Goal: Information Seeking & Learning: Learn about a topic

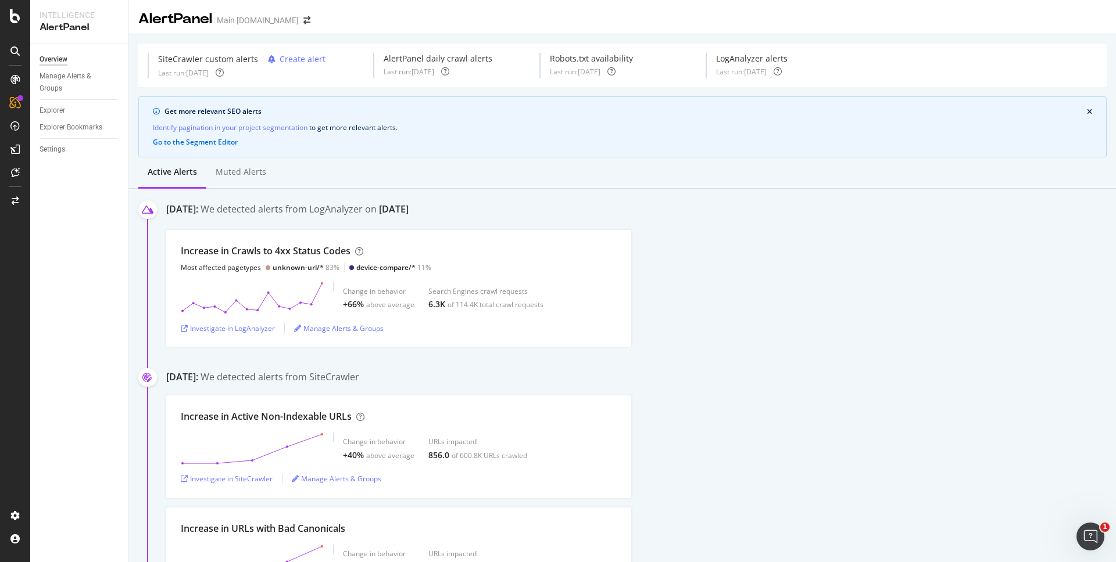
click at [705, 222] on div "[DATE]: We detected alerts from LogAnalyzer on [DATE] Increase in Crawls to 4xx…" at bounding box center [640, 275] width 949 height 145
click at [64, 132] on div "SiteCrawler" at bounding box center [63, 131] width 41 height 12
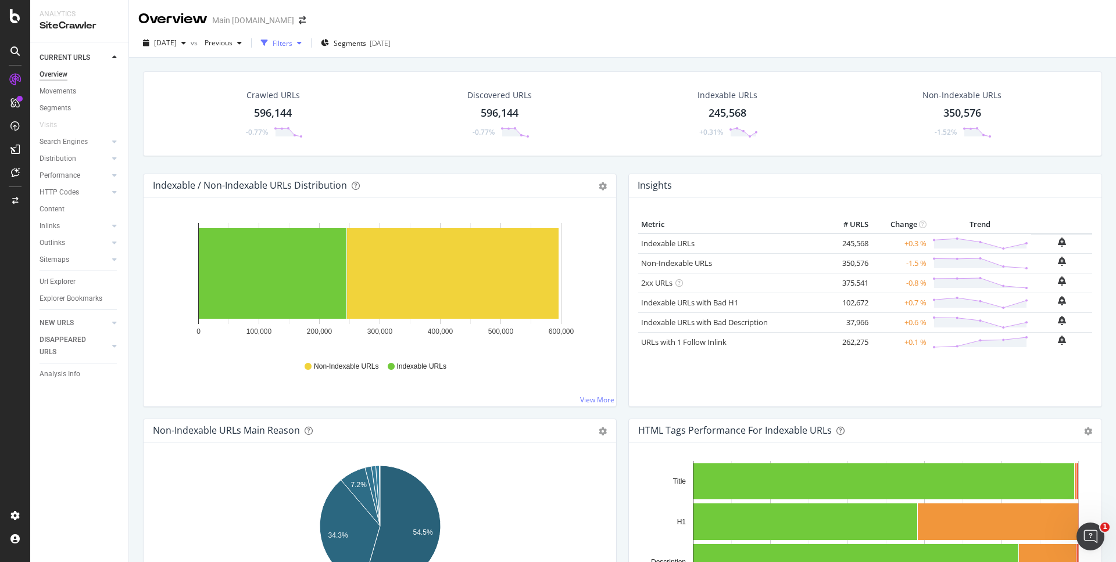
click at [306, 50] on div "Filters" at bounding box center [281, 42] width 50 height 17
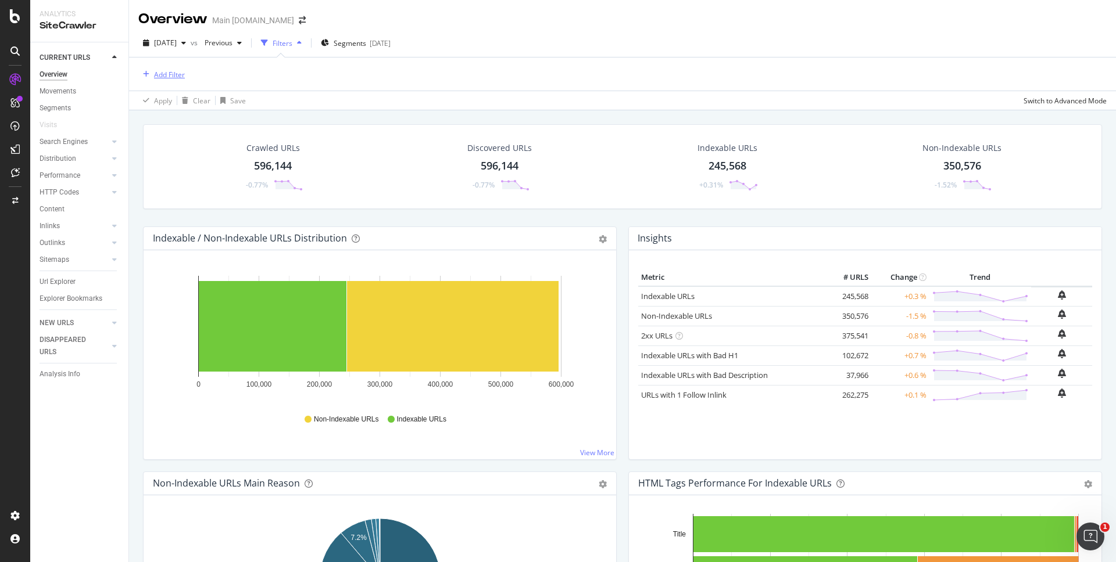
click at [181, 78] on div "Add Filter" at bounding box center [169, 75] width 31 height 10
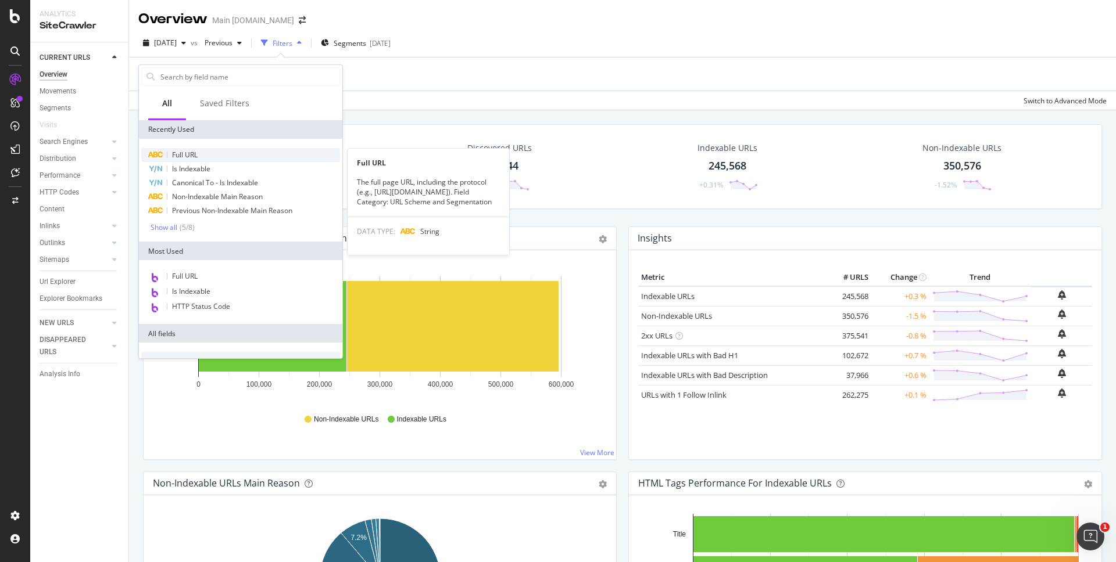
click at [213, 156] on div "Full URL" at bounding box center [240, 155] width 199 height 14
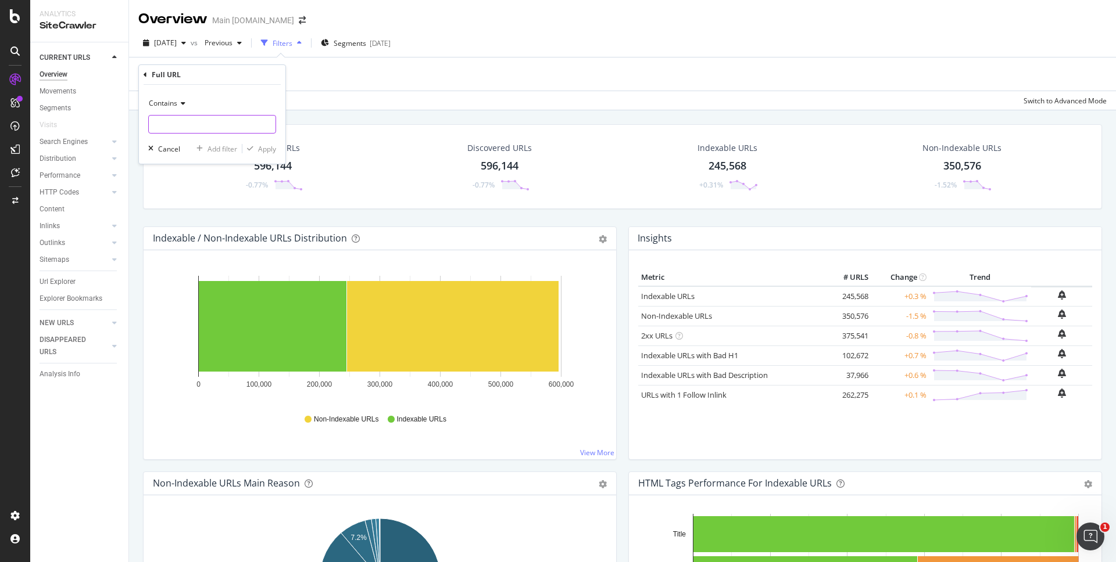
click at [195, 126] on input "text" at bounding box center [212, 124] width 127 height 19
type input "[URL][DOMAIN_NAME]"
click at [254, 145] on div "button" at bounding box center [250, 148] width 16 height 7
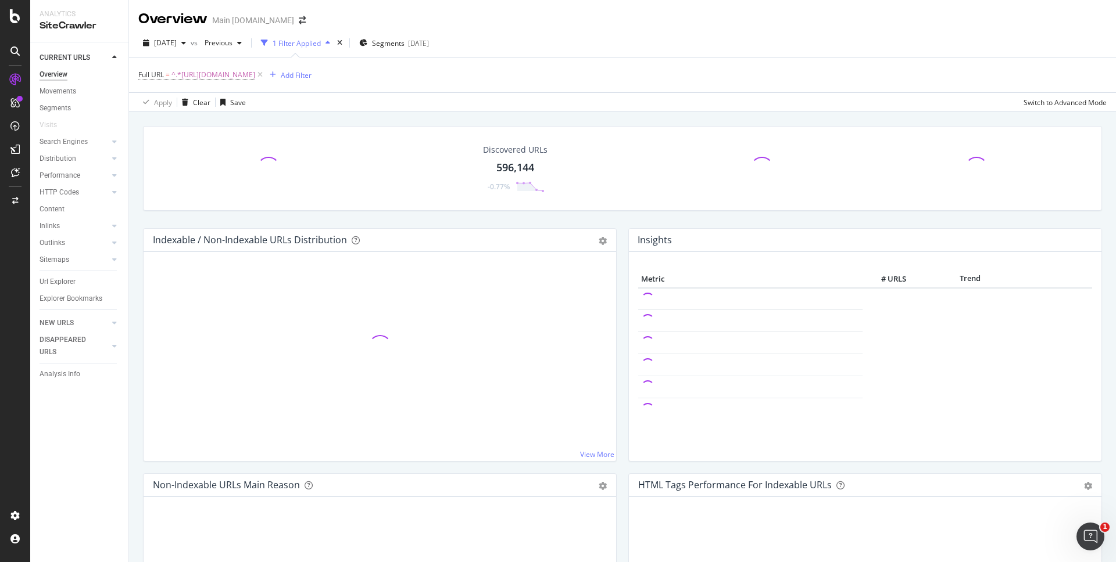
click at [826, 113] on div "Discovered URLs 596,144 -0.77% Indexable / Non-Indexable URLs Distribution Bar …" at bounding box center [622, 393] width 987 height 562
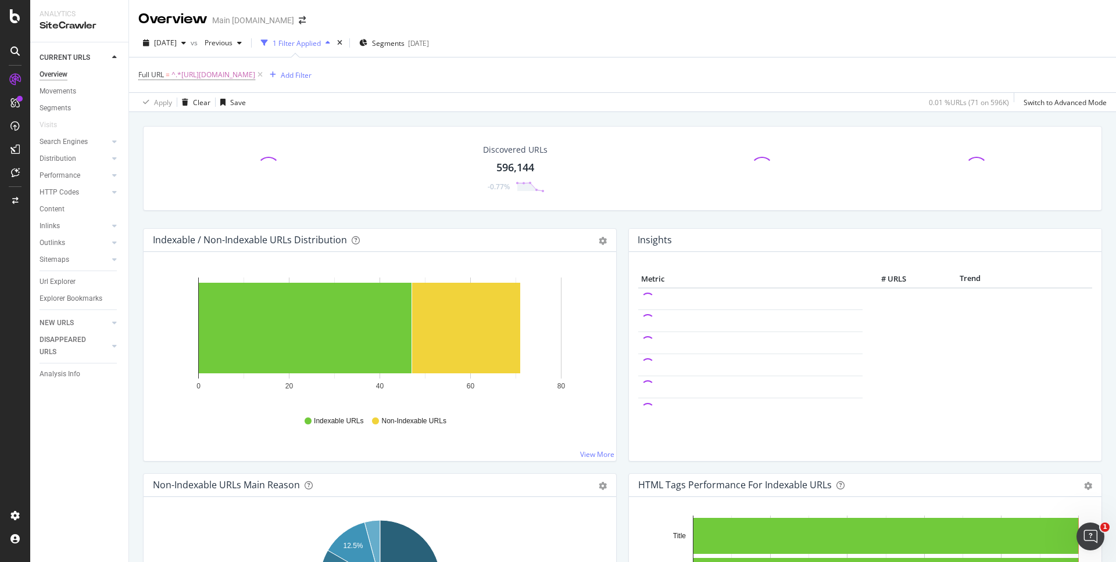
click at [972, 116] on div "Discovered URLs 596,144 -0.77% Indexable / Non-Indexable URLs Distribution Bar …" at bounding box center [622, 393] width 987 height 562
click at [831, 222] on div "Crawled URLs 71 -4.05% Discovered URLs 596,144 -0.77% Indexable URLs 47 +2.17% …" at bounding box center [622, 177] width 970 height 102
click at [973, 212] on div "Crawled URLs 71 -4.05% Discovered URLs 596,144 -0.77% Indexable URLs 47 +2.17% …" at bounding box center [622, 177] width 970 height 102
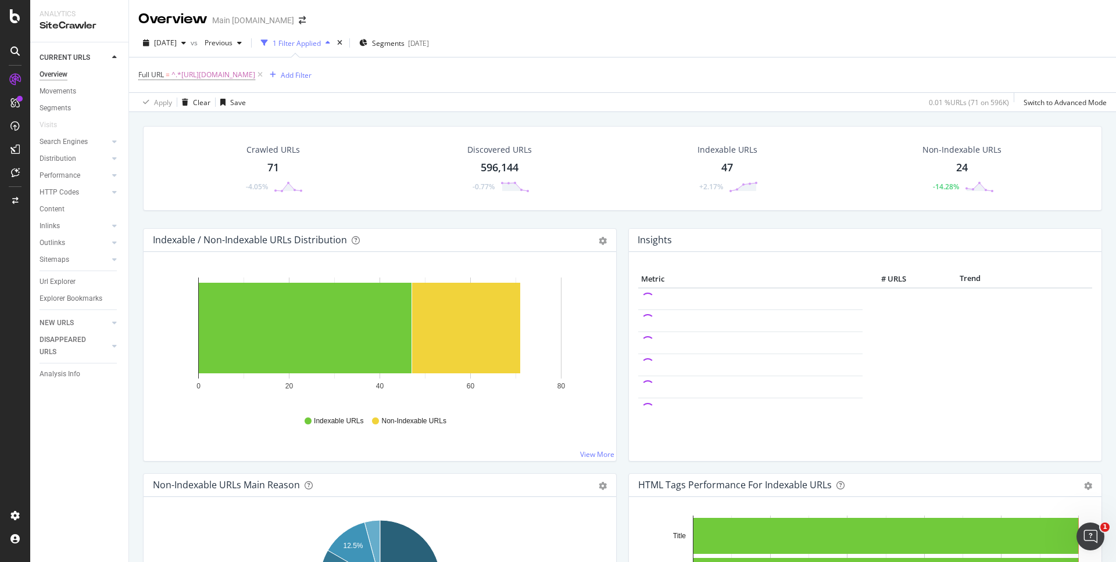
click at [1014, 218] on div "Crawled URLs 71 -4.05% Discovered URLs 596,144 -0.77% Indexable URLs 47 +2.17% …" at bounding box center [622, 177] width 970 height 102
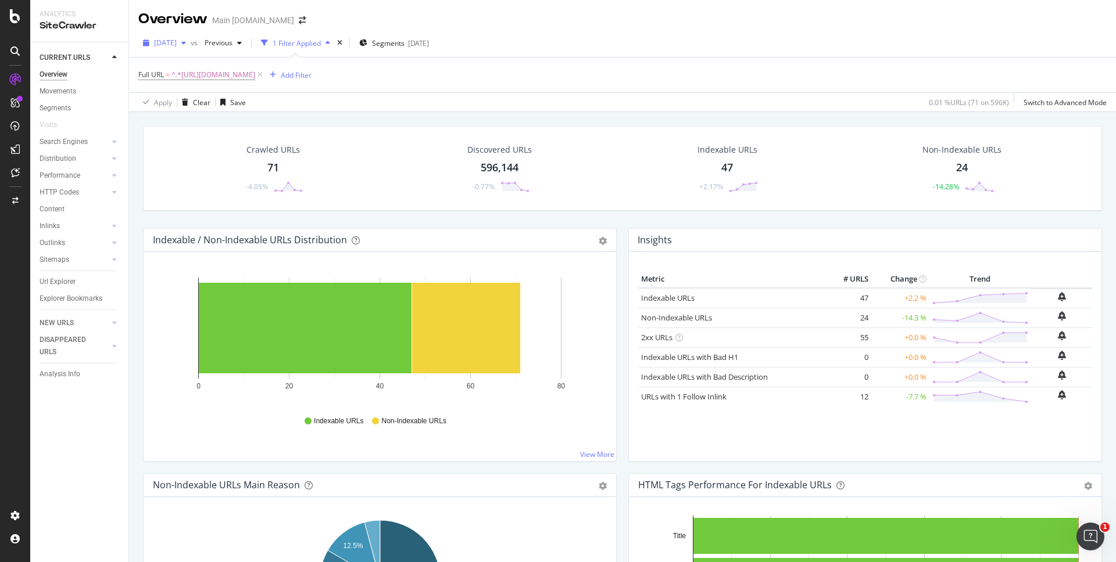
click at [186, 44] on icon "button" at bounding box center [183, 43] width 5 height 7
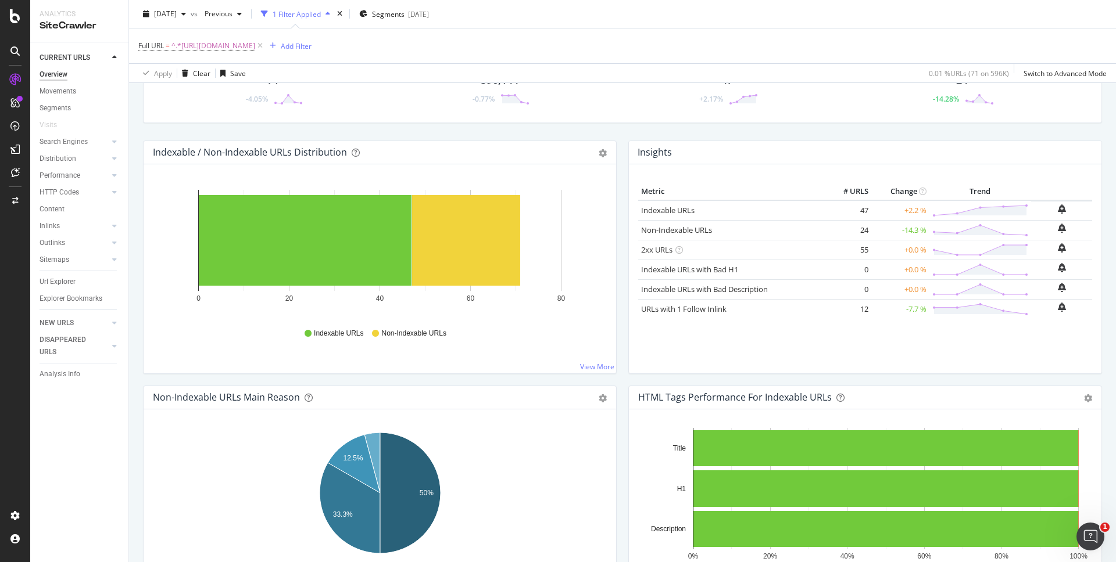
scroll to position [91, 0]
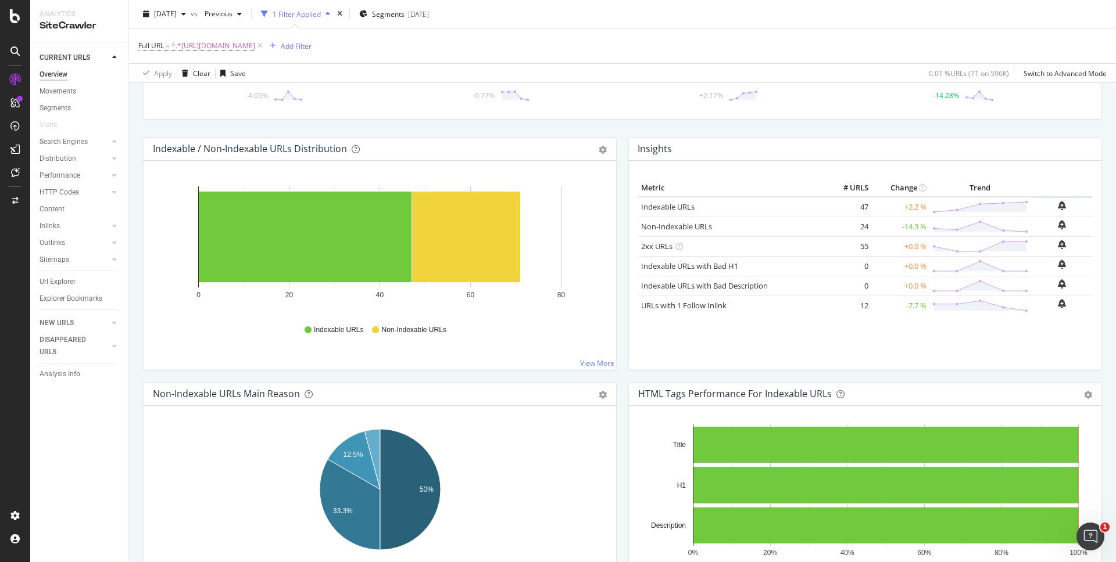
click at [1020, 130] on div "Crawled URLs 71 -4.05% Discovered URLs 596,144 -0.77% Indexable URLs 47 +2.17% …" at bounding box center [622, 86] width 970 height 102
click at [1029, 127] on div "Crawled URLs 71 -4.05% Discovered URLs 596,144 -0.77% Indexable URLs 47 +2.17% …" at bounding box center [622, 86] width 970 height 102
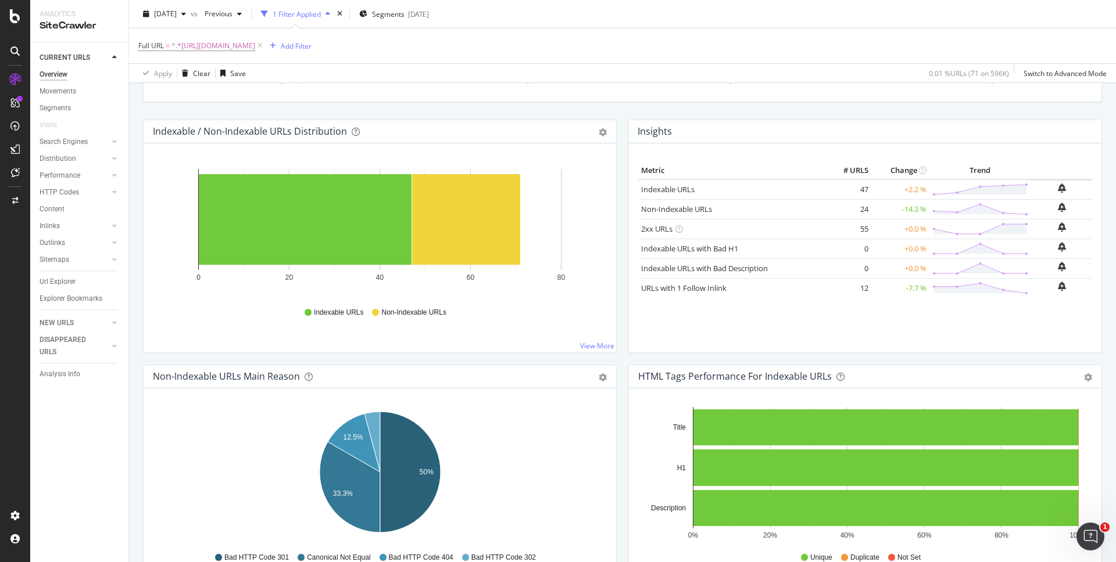
scroll to position [109, 0]
click at [1026, 110] on div "Crawled URLs 71 -4.05% Discovered URLs 596,144 -0.77% Indexable URLs 47 +2.17% …" at bounding box center [622, 68] width 970 height 102
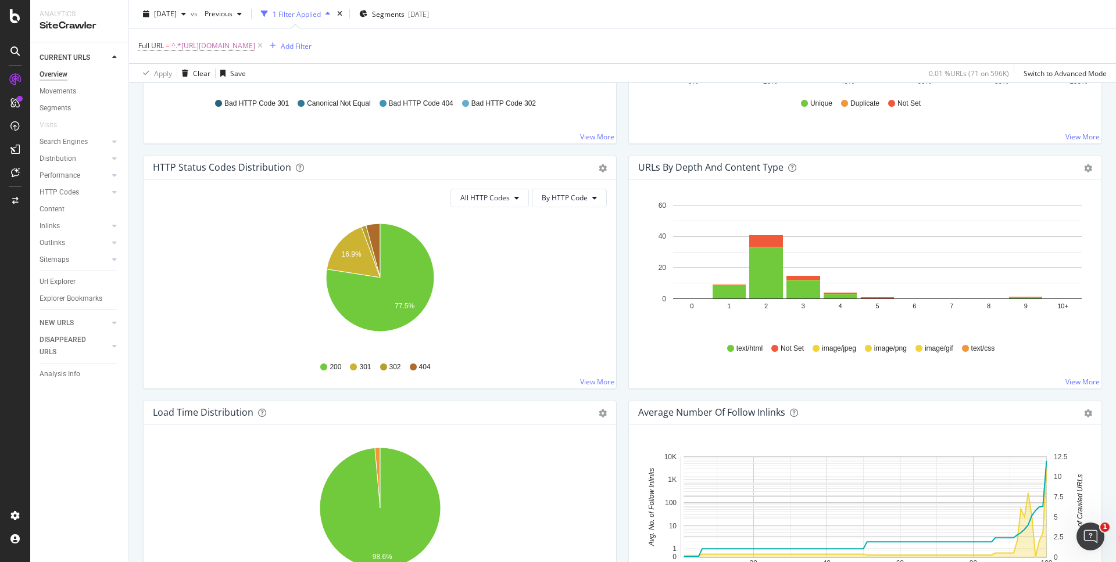
scroll to position [587, 0]
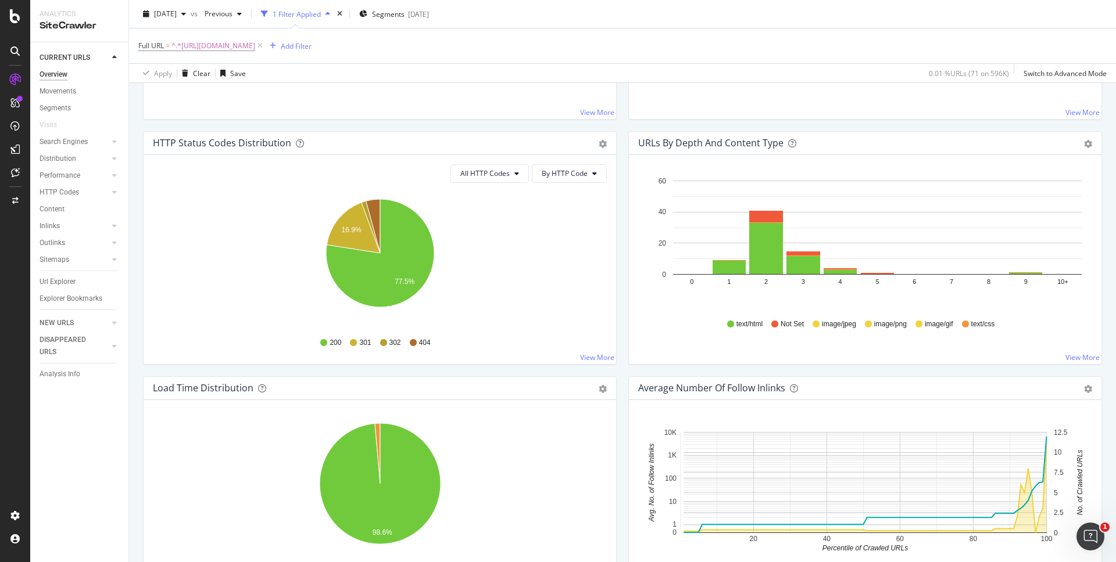
click at [945, 124] on div "HTML Tags Performance for Indexable URLs Bar Bar (by Percentage) Table Export a…" at bounding box center [864, 8] width 485 height 245
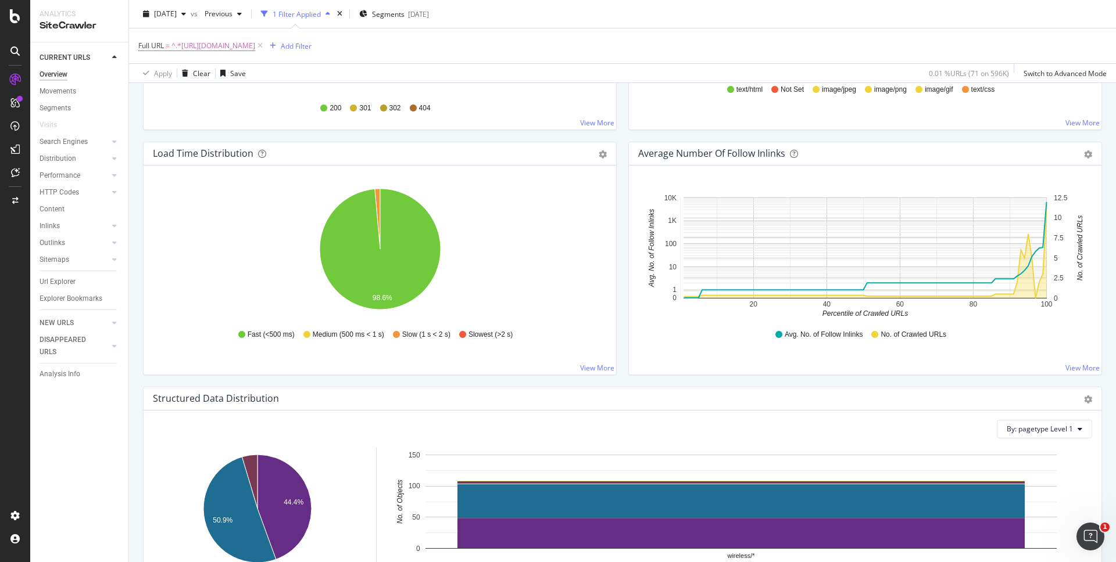
scroll to position [836, 0]
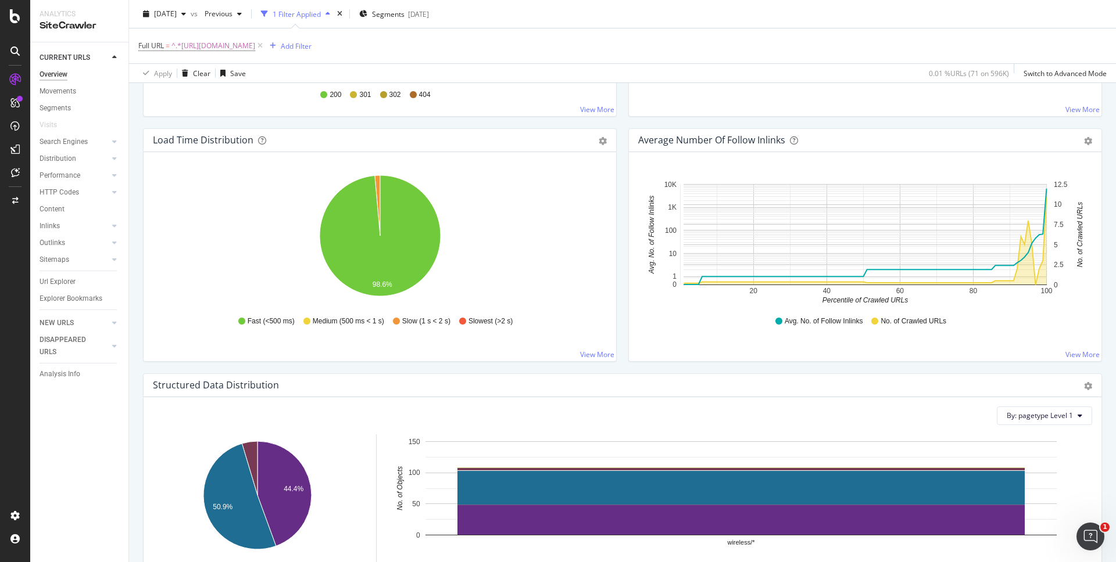
click at [957, 128] on div "Average Number of Follow Inlinks Chart (by Value) Table Export as CSV Add to Cu…" at bounding box center [865, 245] width 474 height 234
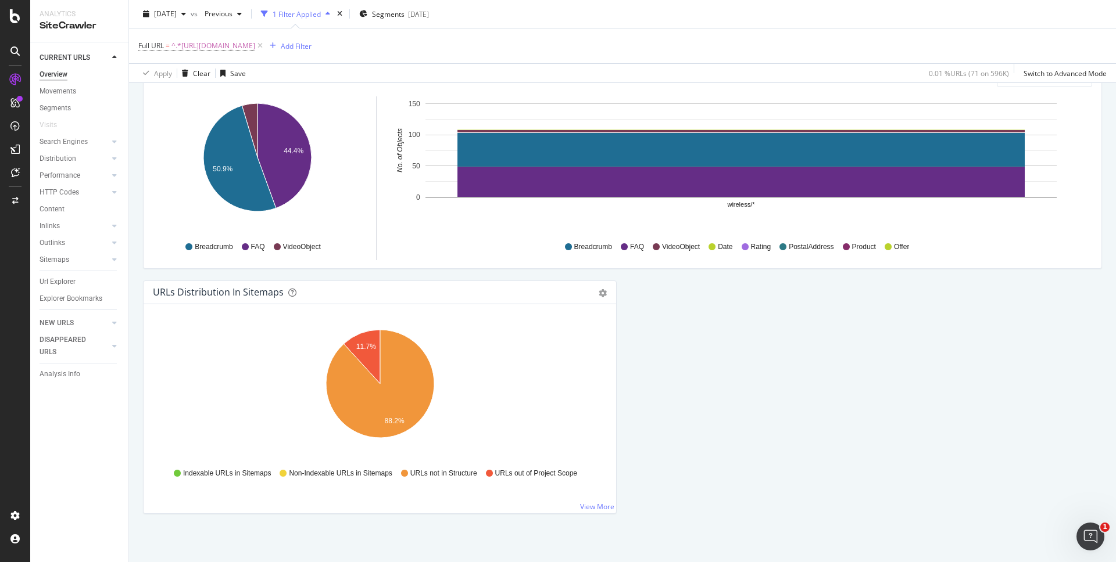
scroll to position [1178, 0]
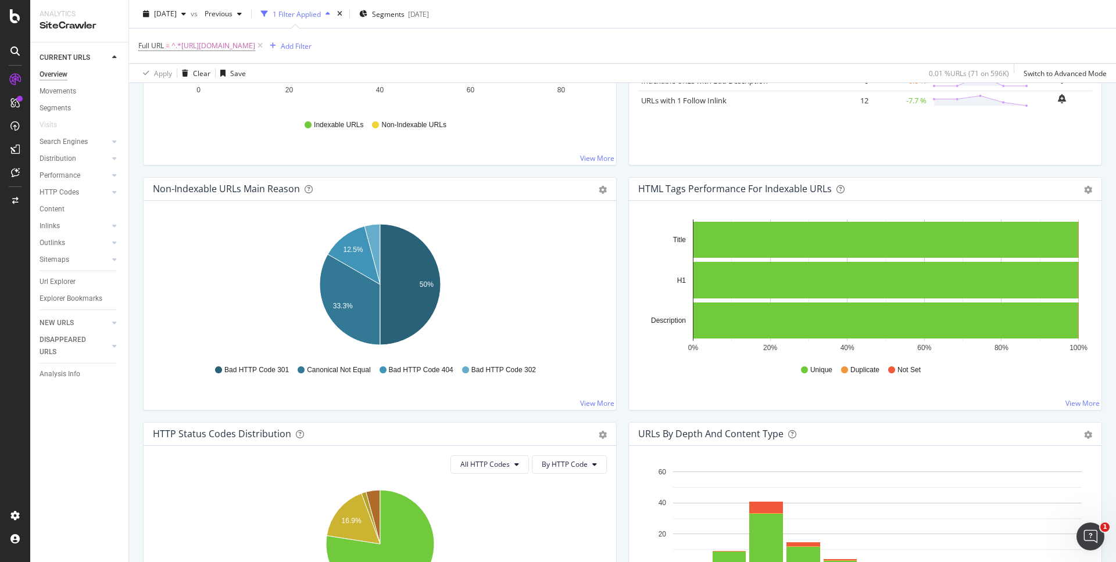
scroll to position [0, 0]
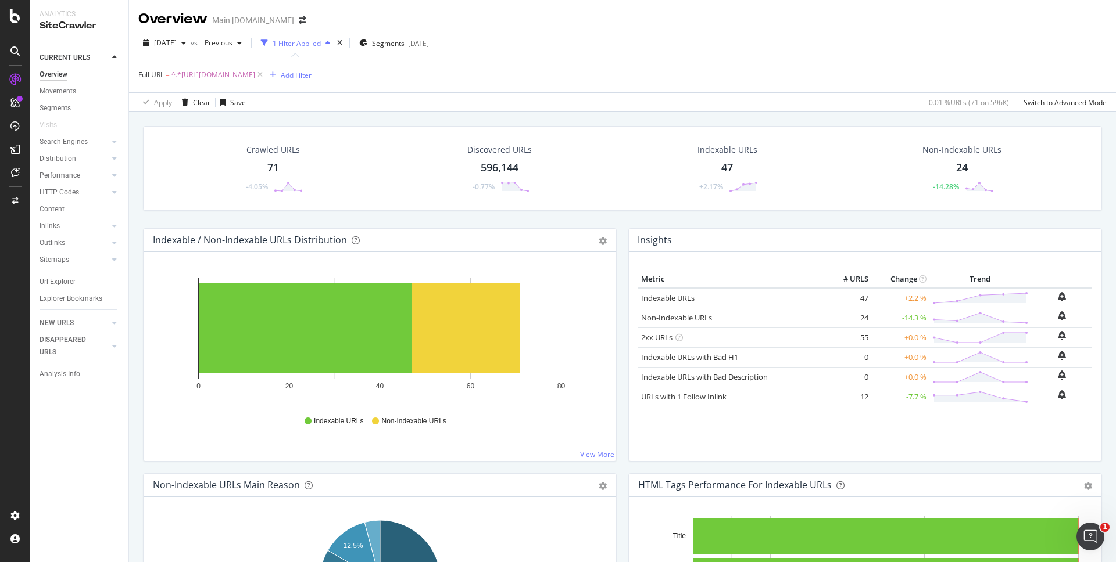
click at [755, 216] on div "Crawled URLs 71 -4.05% Discovered URLs 596,144 -0.77% Indexable URLs 47 +2.17% …" at bounding box center [622, 177] width 970 height 102
click at [963, 164] on div "24" at bounding box center [962, 167] width 12 height 15
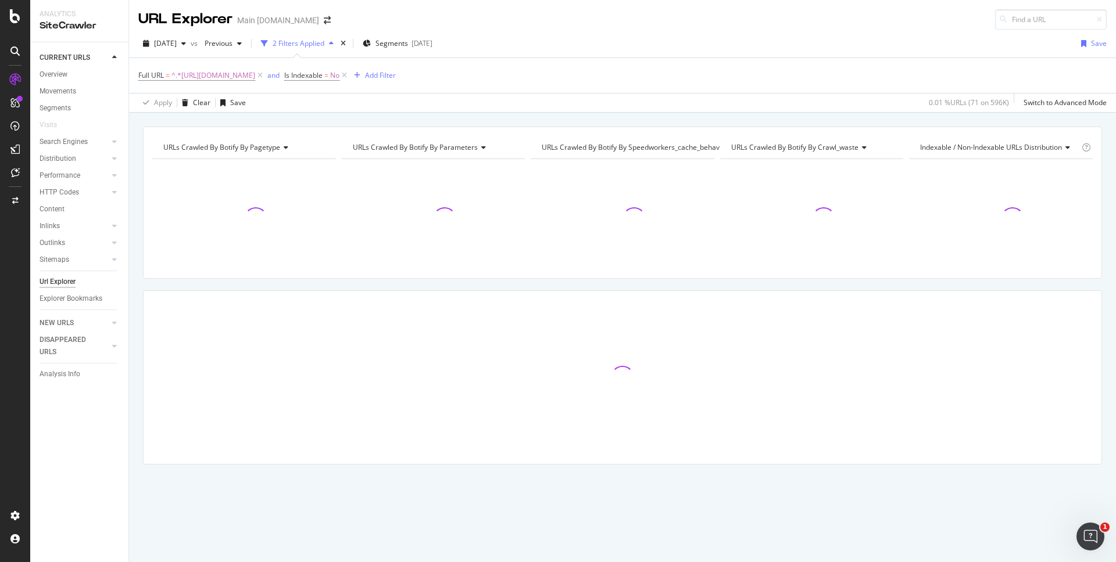
click at [714, 121] on div "URLs Crawled By Botify By pagetype Chart (by Value) Table Expand Export as CSV …" at bounding box center [622, 127] width 987 height 28
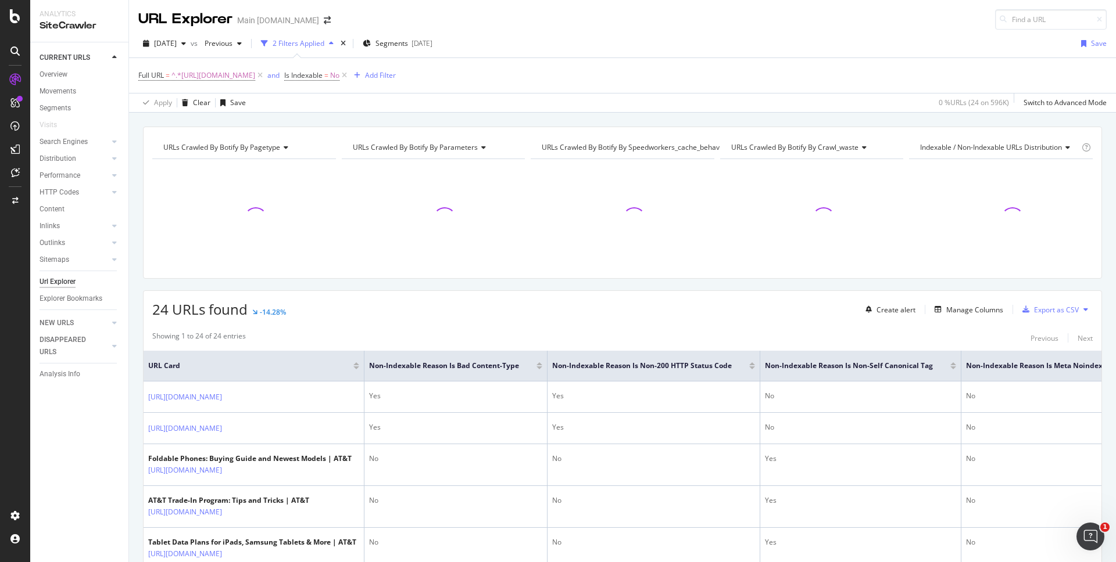
click at [795, 120] on div "URLs Crawled By Botify By pagetype Chart (by Value) Table Expand Export as CSV …" at bounding box center [622, 127] width 987 height 28
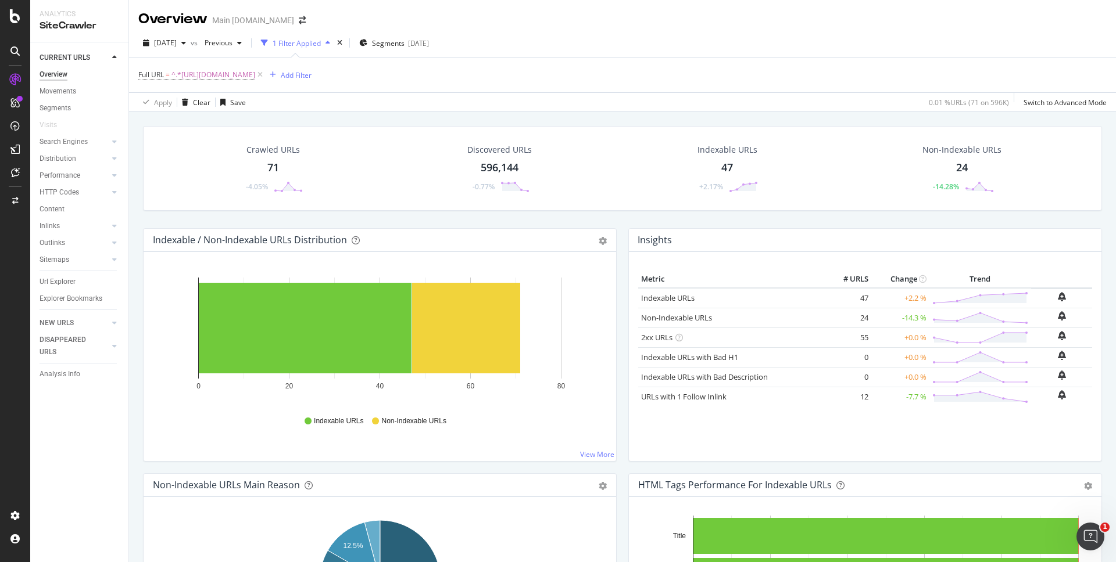
click at [273, 166] on div "71" at bounding box center [273, 167] width 12 height 15
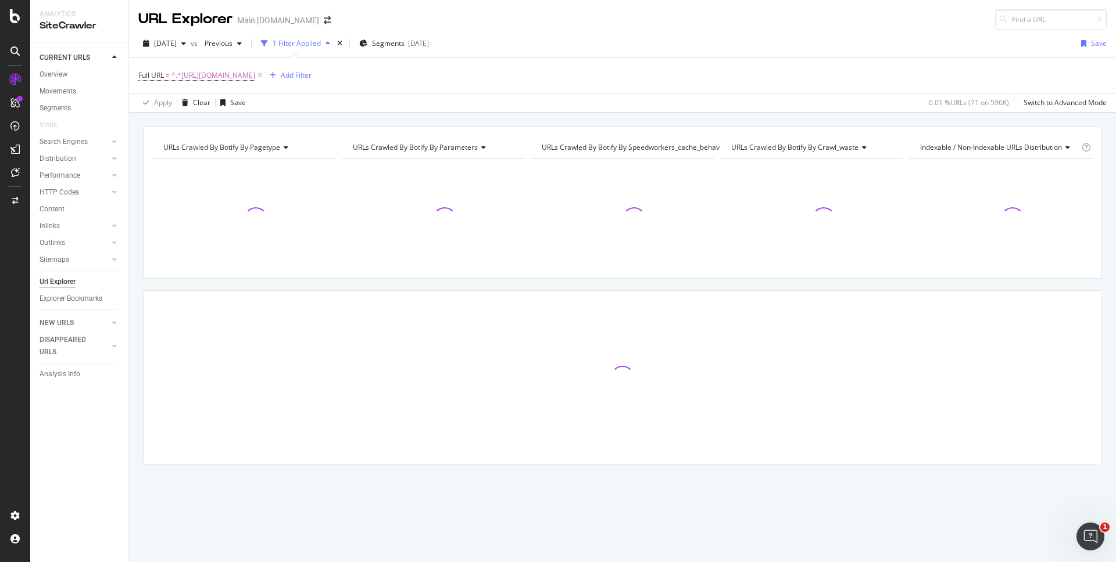
click at [669, 119] on div "URLs Crawled By Botify By pagetype Chart (by Value) Table Expand Export as CSV …" at bounding box center [622, 127] width 987 height 28
click at [835, 123] on div "URLs Crawled By Botify By pagetype Chart (by Value) Table Expand Export as CSV …" at bounding box center [622, 127] width 987 height 28
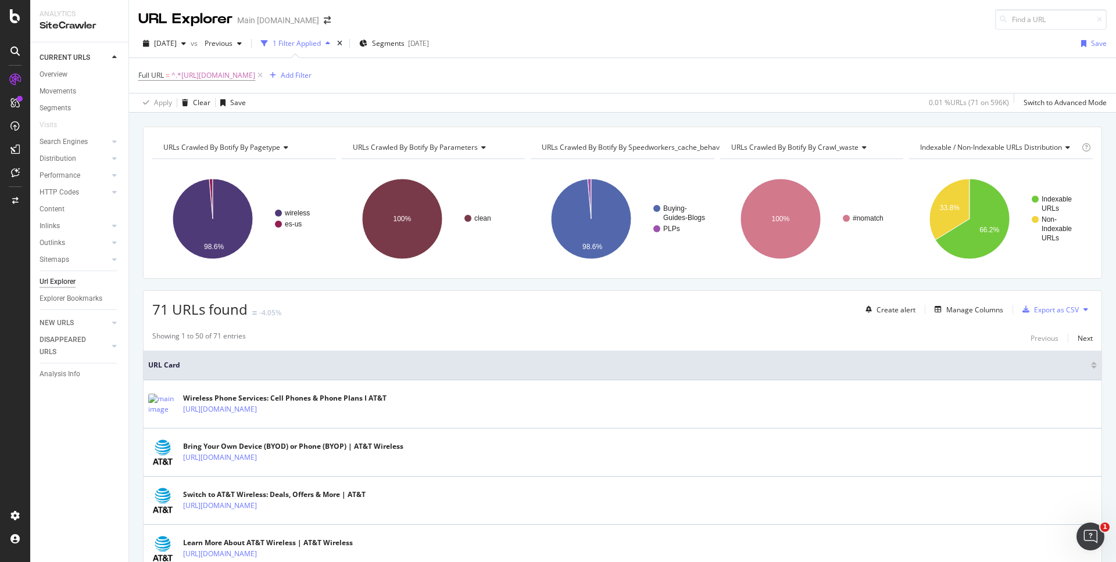
click at [888, 123] on div "URLs Crawled By Botify By pagetype Chart (by Value) Table Expand Export as CSV …" at bounding box center [622, 127] width 987 height 28
click at [191, 47] on div "[DATE]" at bounding box center [164, 43] width 52 height 17
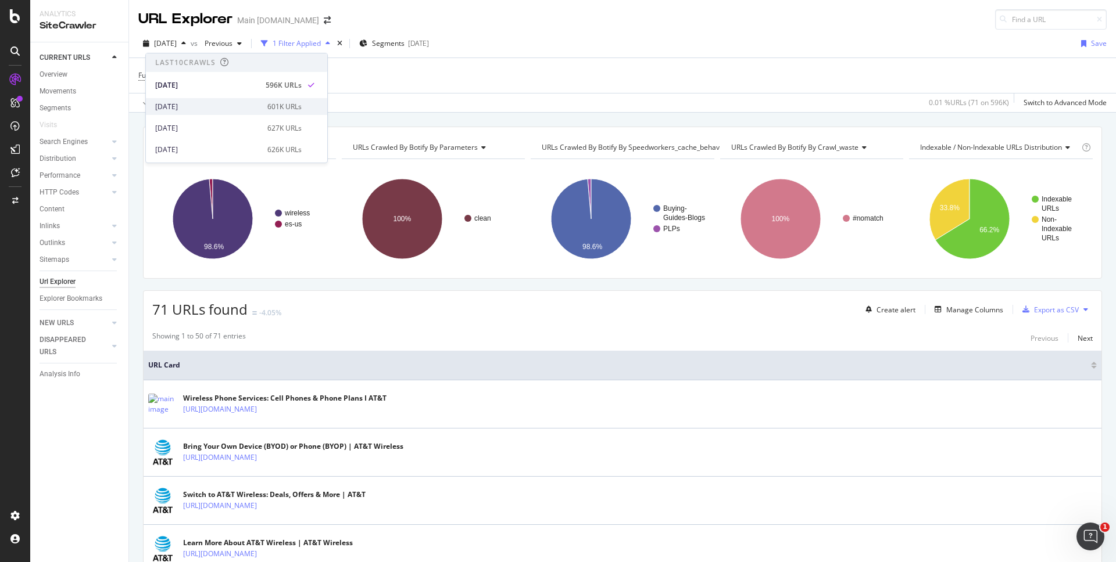
click at [200, 104] on div "[DATE]" at bounding box center [207, 107] width 105 height 10
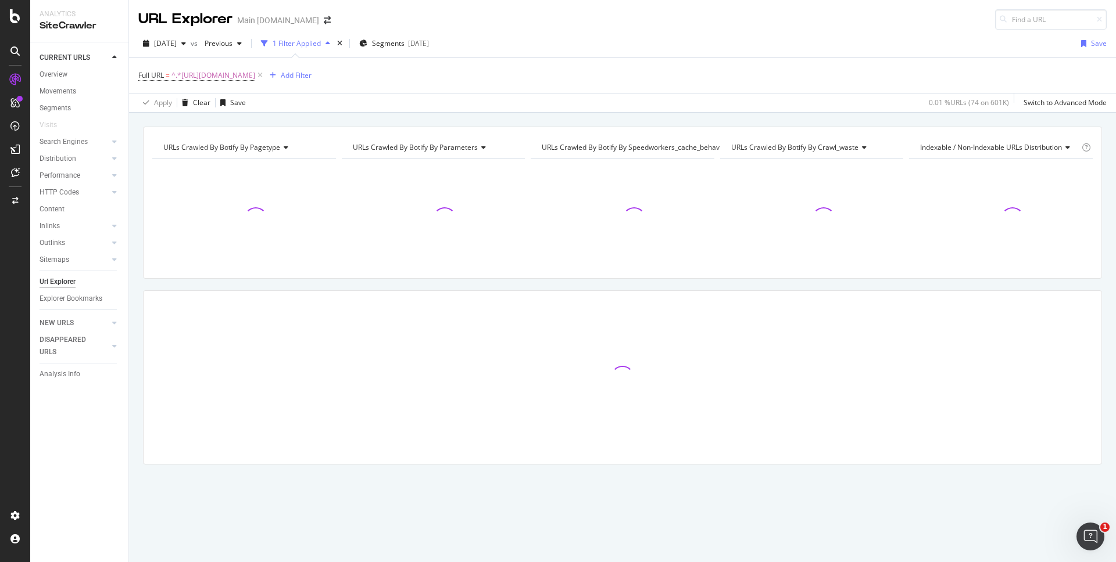
click at [958, 117] on div "URLs Crawled By Botify By pagetype Chart (by Value) Table Expand Export as CSV …" at bounding box center [622, 127] width 987 height 28
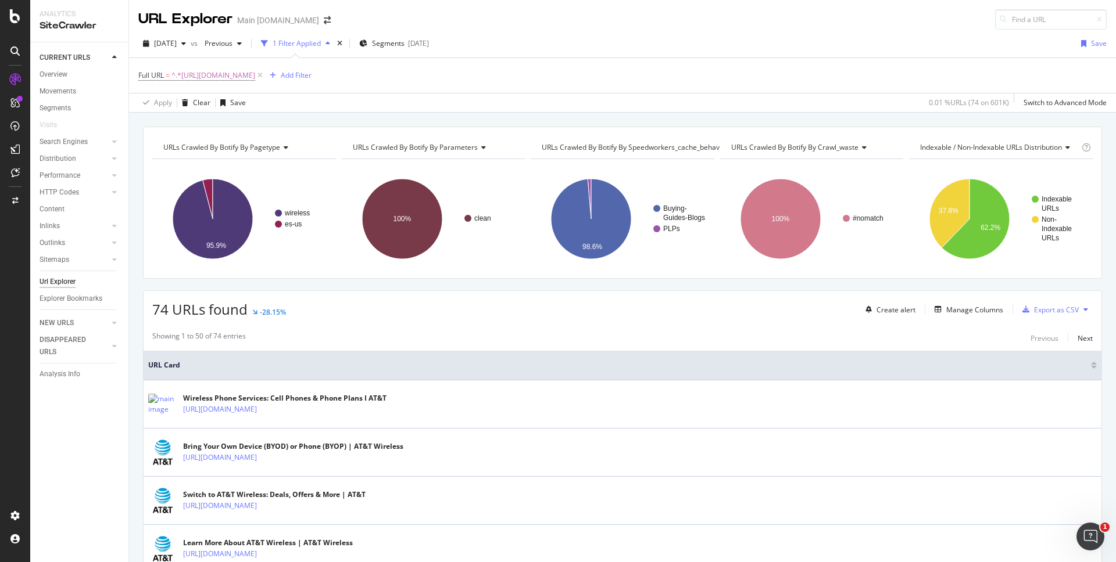
click at [976, 120] on div "URLs Crawled By Botify By pagetype Chart (by Value) Table Expand Export as CSV …" at bounding box center [622, 127] width 987 height 28
click at [930, 121] on div "URLs Crawled By Botify By pagetype Chart (by Value) Table Expand Export as CSV …" at bounding box center [622, 127] width 987 height 28
click at [917, 119] on div "URLs Crawled By Botify By pagetype Chart (by Value) Table Expand Export as CSV …" at bounding box center [622, 127] width 987 height 28
click at [177, 42] on span "[DATE]" at bounding box center [165, 43] width 23 height 10
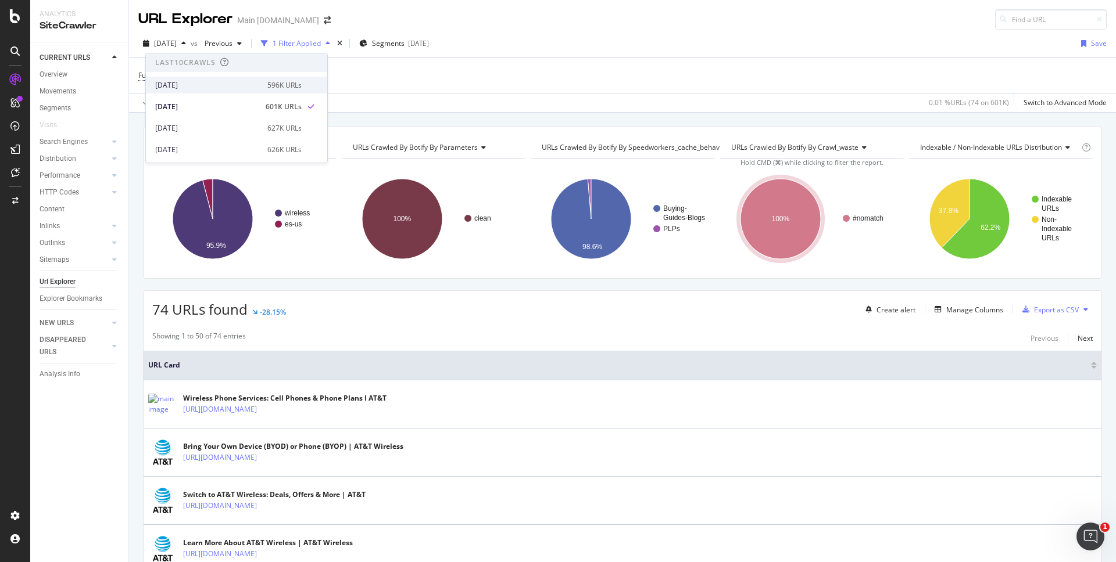
click at [215, 93] on div "[DATE] 596K URLs" at bounding box center [236, 85] width 181 height 17
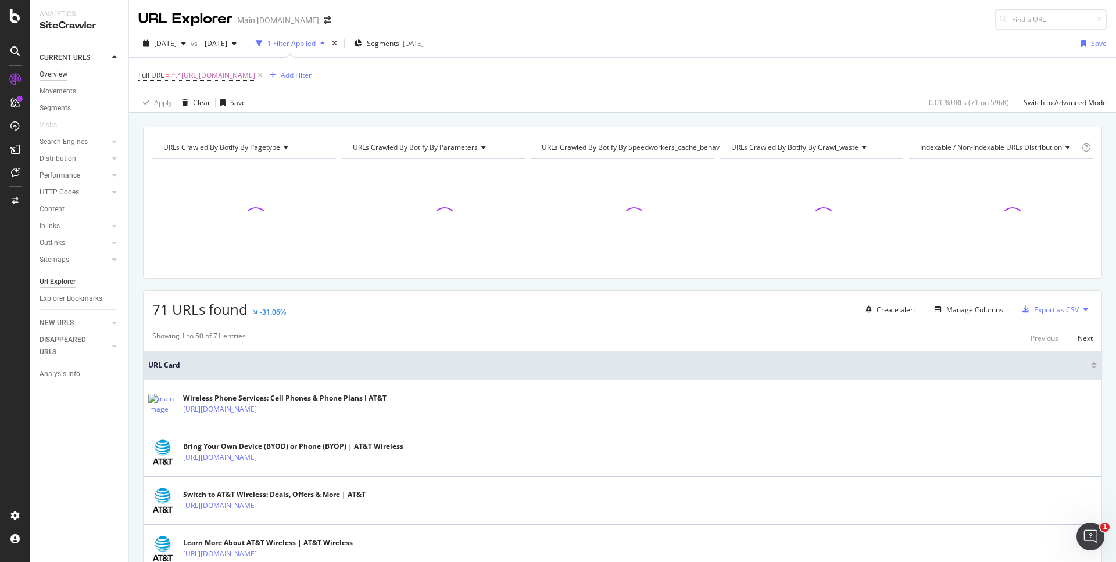
click at [56, 78] on div "Overview" at bounding box center [54, 75] width 28 height 12
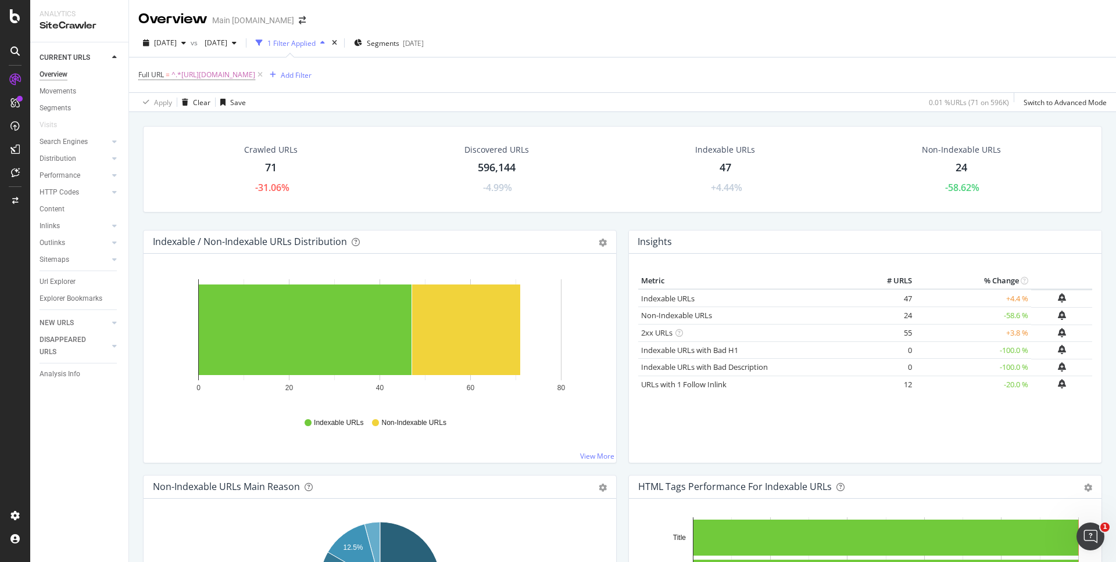
click at [885, 114] on div "Crawled URLs 71 -31.06% Discovered URLs 596,144 -4.99% Indexable URLs 47 +4.44%…" at bounding box center [622, 393] width 987 height 562
click at [227, 45] on span "[DATE]" at bounding box center [213, 43] width 27 height 10
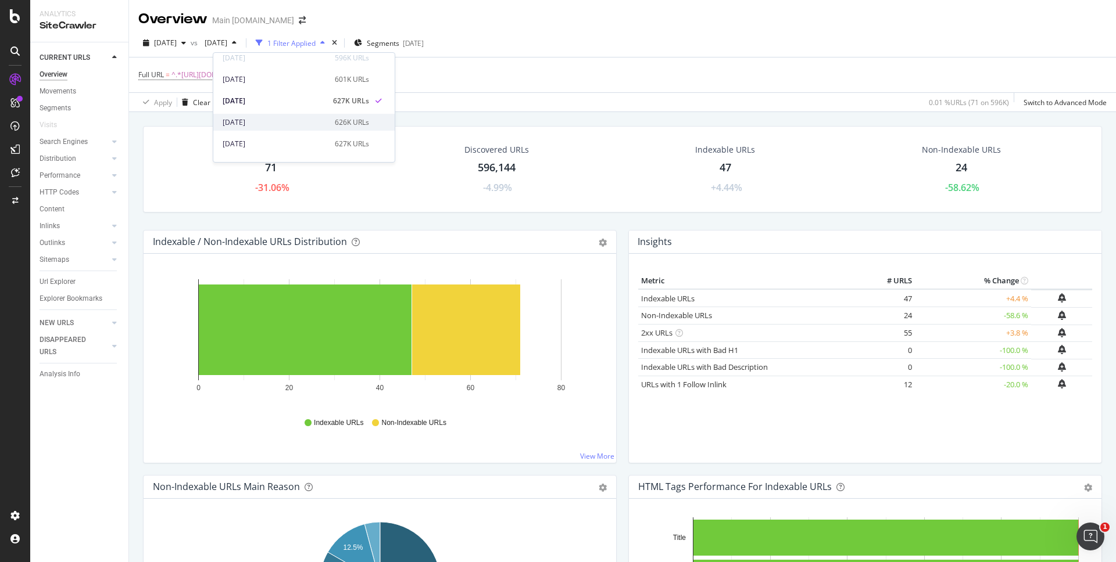
click at [369, 120] on div "626K URLs" at bounding box center [352, 122] width 34 height 10
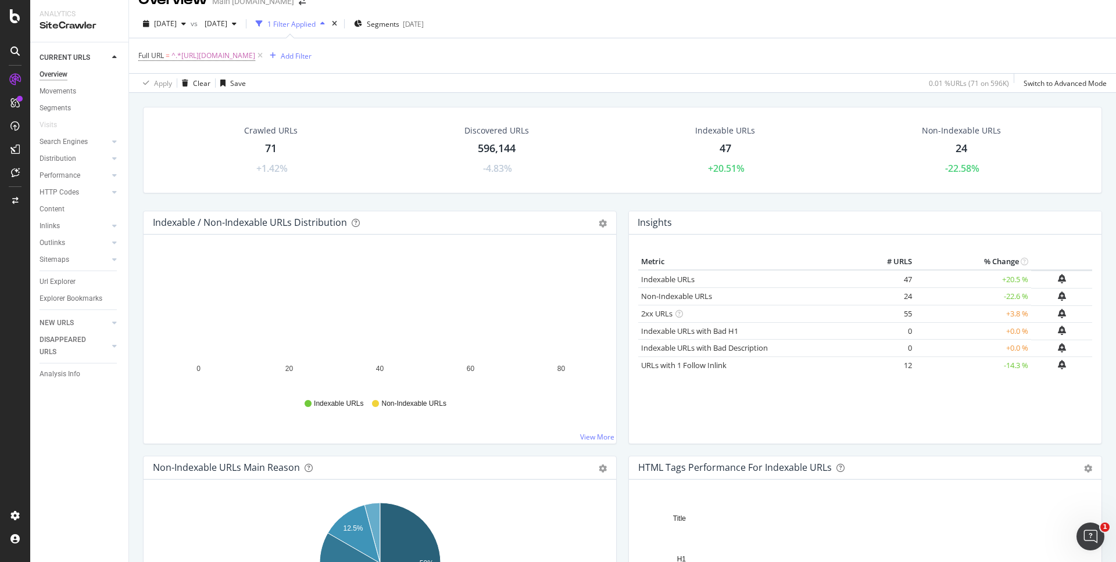
scroll to position [17, 0]
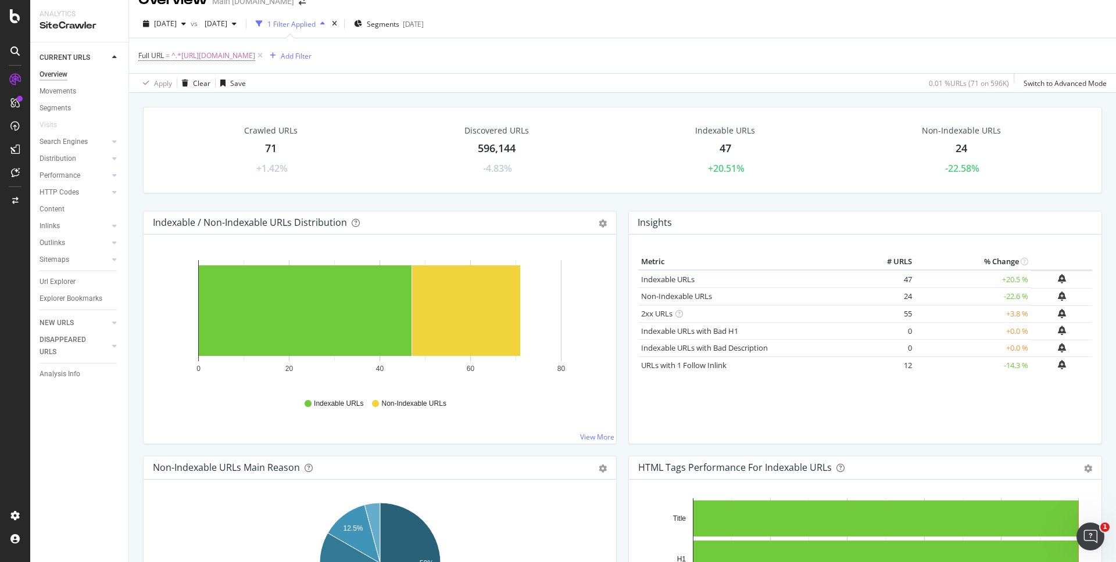
scroll to position [0, 0]
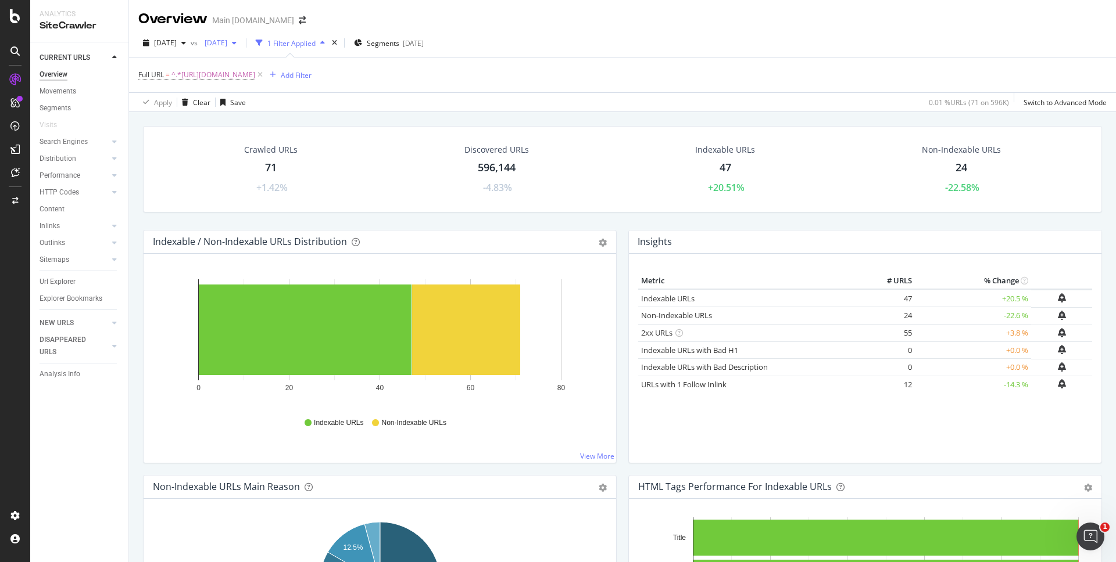
click at [241, 48] on div "[DATE]" at bounding box center [220, 42] width 41 height 17
click at [328, 127] on div "[DATE]" at bounding box center [275, 125] width 105 height 10
click at [1008, 224] on div "Crawled URLs 71 -1.38% Discovered URLs 596,144 -4.93% Indexable URLs 47 +27.02%…" at bounding box center [622, 178] width 970 height 104
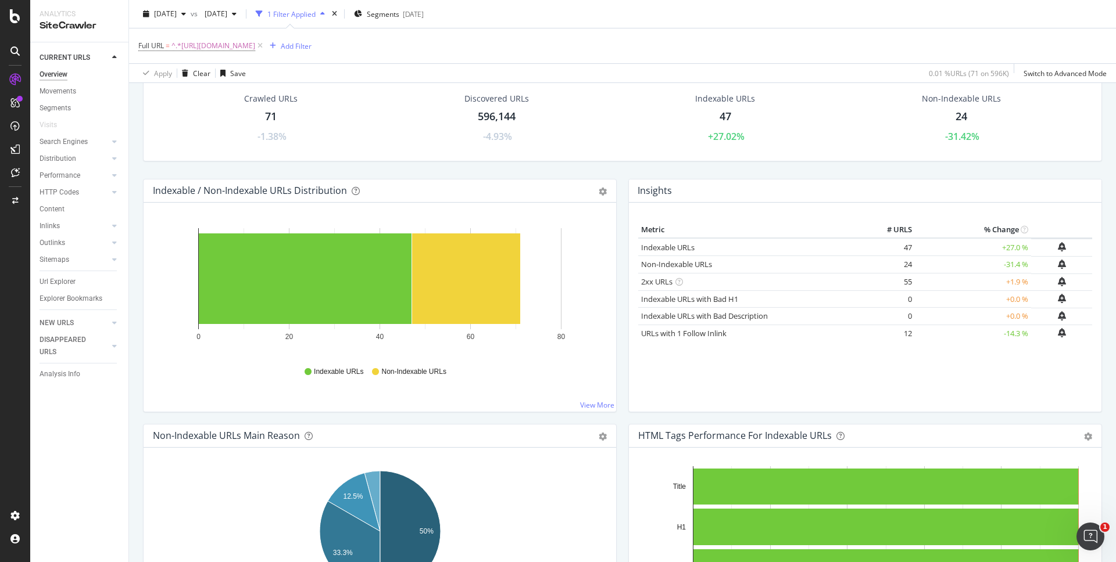
scroll to position [52, 0]
click at [1034, 168] on div "Crawled URLs 71 -1.38% Discovered URLs 596,144 -4.93% Indexable URLs 47 +27.02%…" at bounding box center [622, 126] width 970 height 104
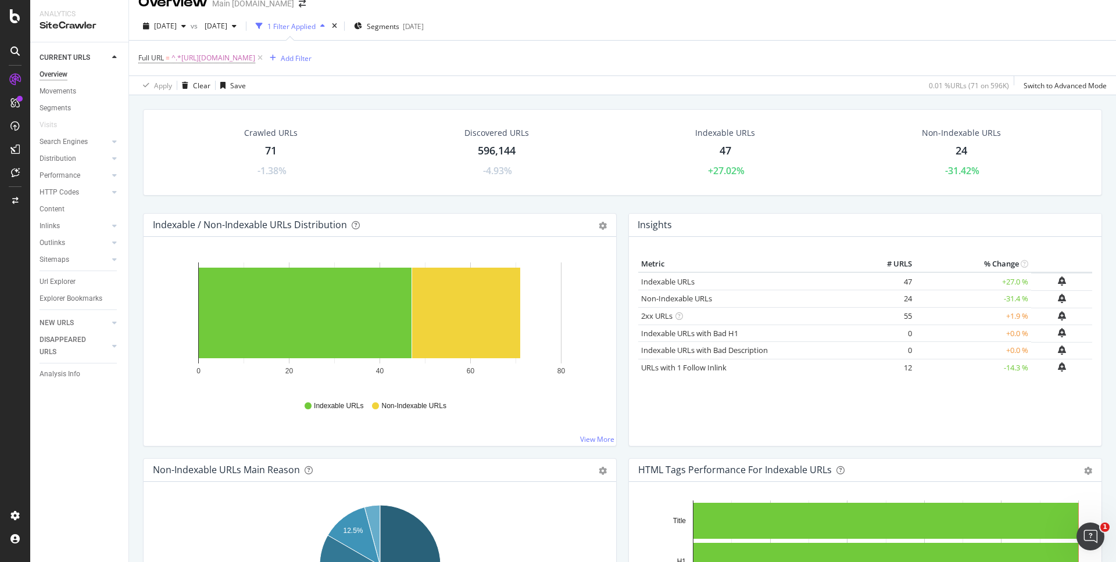
scroll to position [0, 0]
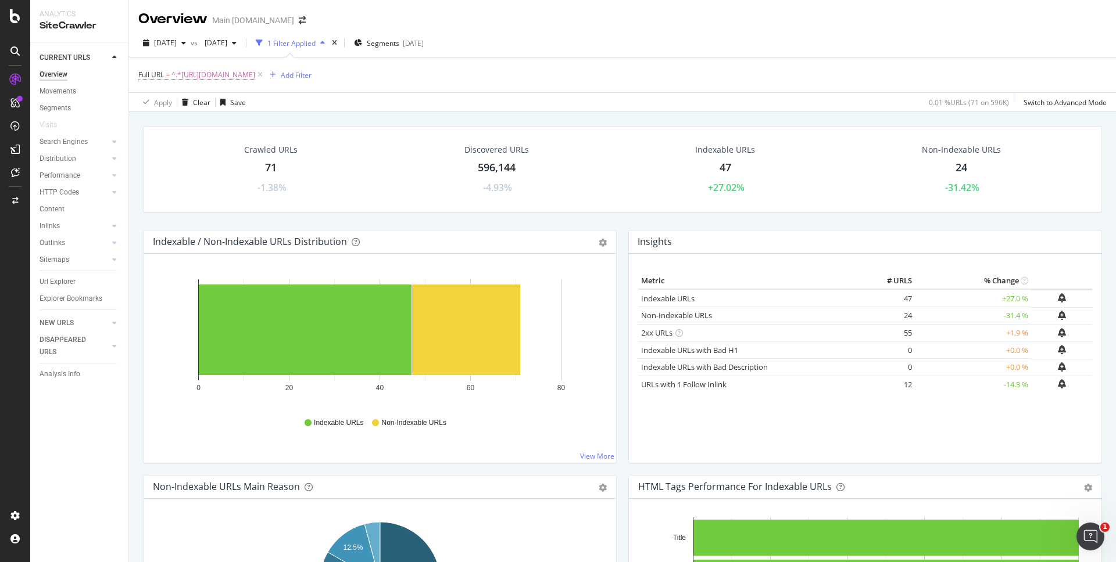
click at [947, 116] on div "Crawled URLs 71 -1.38% Discovered URLs 596,144 -4.93% Indexable URLs 47 +27.02%…" at bounding box center [622, 393] width 987 height 562
click at [191, 48] on div "[DATE]" at bounding box center [164, 42] width 52 height 17
click at [232, 103] on div "[DATE]" at bounding box center [207, 106] width 105 height 10
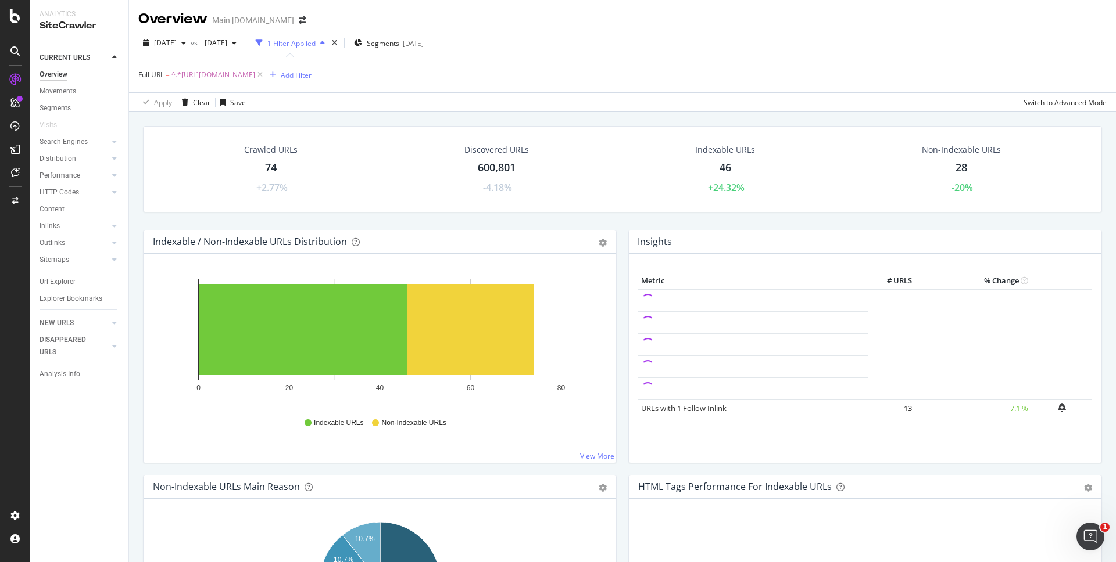
click at [1002, 113] on div "Crawled URLs 74 +2.77% Discovered URLs 600,801 -4.18% Indexable URLs 46 +24.32%…" at bounding box center [622, 393] width 987 height 562
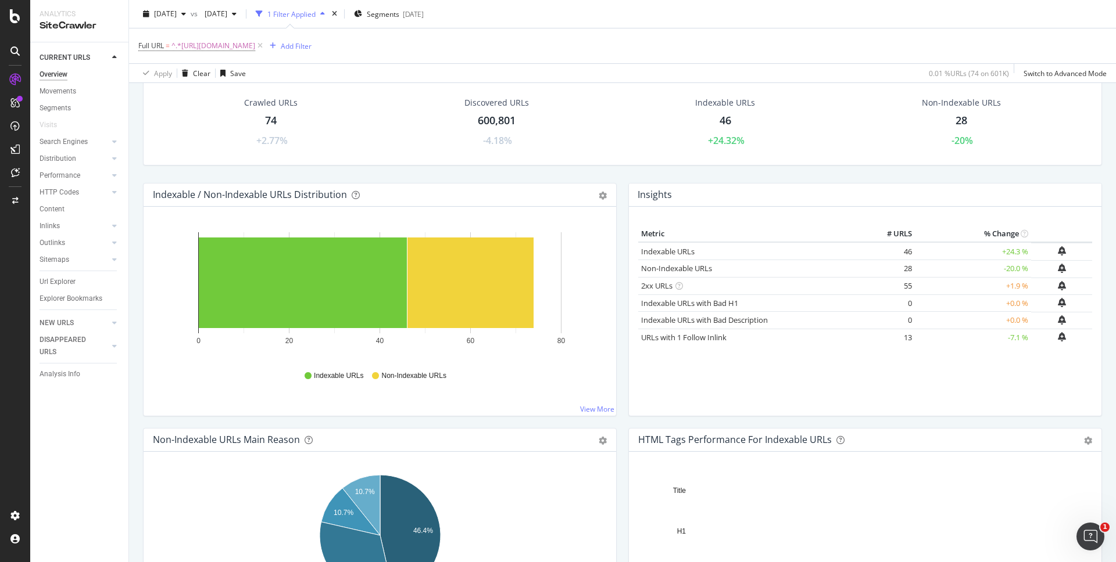
scroll to position [48, 0]
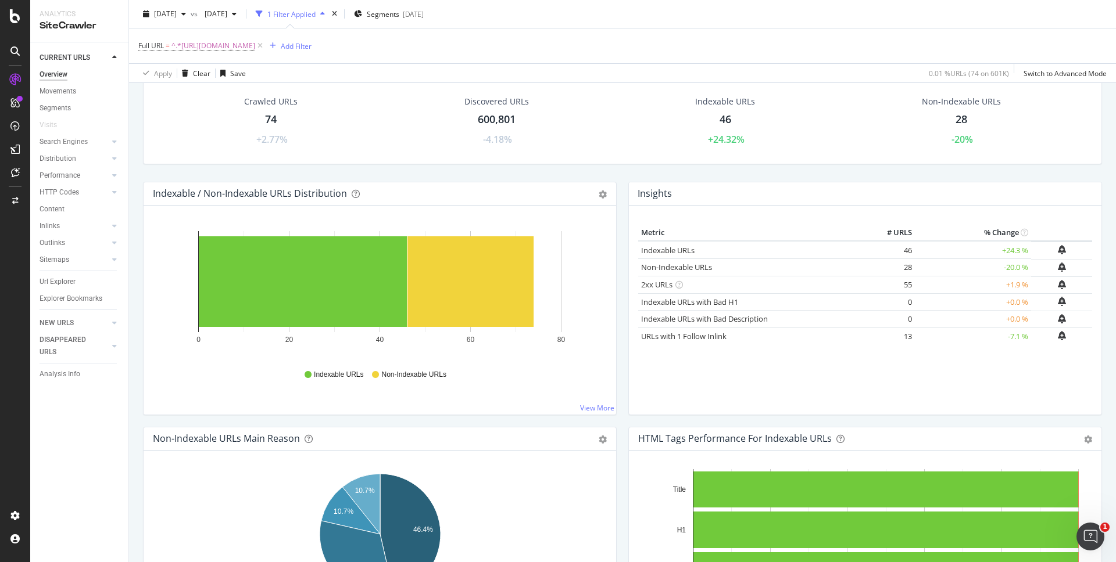
click at [968, 174] on div "Crawled URLs 74 +2.77% Discovered URLs 600,801 -4.18% Indexable URLs 46 +24.32%…" at bounding box center [622, 130] width 970 height 104
click at [898, 169] on div "Crawled URLs 74 +2.77% Discovered URLs 600,801 -4.18% Indexable URLs 46 +24.32%…" at bounding box center [622, 130] width 970 height 104
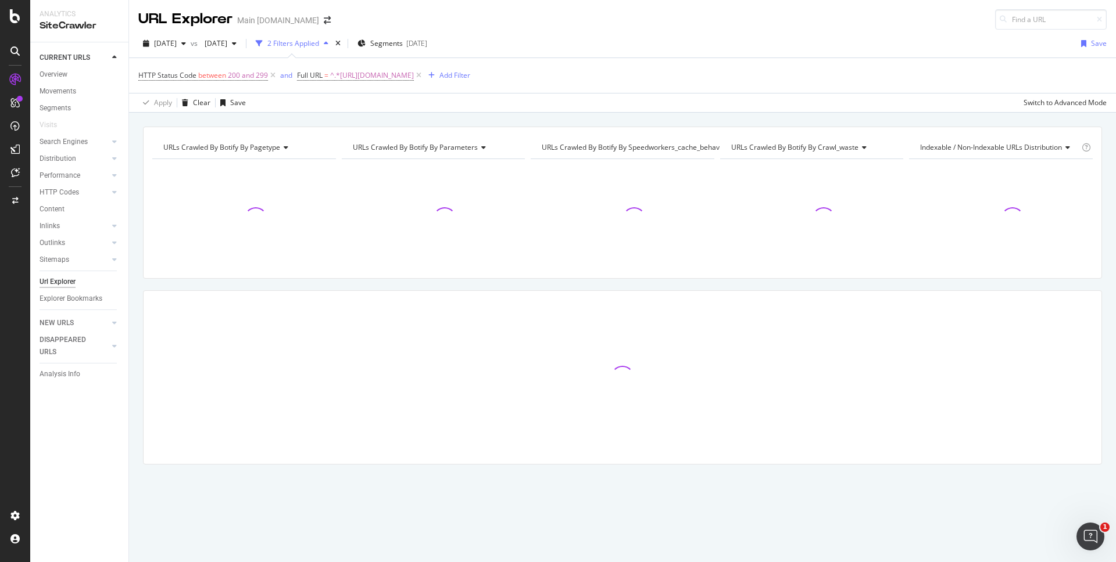
click at [773, 119] on div "URLs Crawled By Botify By pagetype Chart (by Value) Table Expand Export as CSV …" at bounding box center [622, 127] width 987 height 28
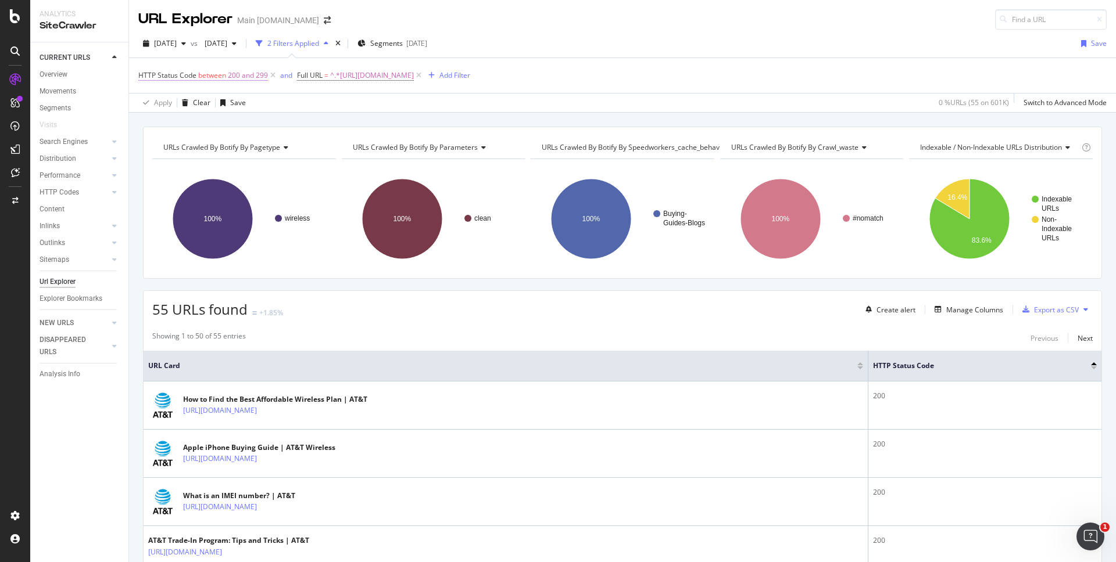
click at [237, 75] on span "200 and 299" at bounding box center [248, 75] width 40 height 16
click at [184, 140] on input "200" at bounding box center [212, 142] width 128 height 19
type input "2"
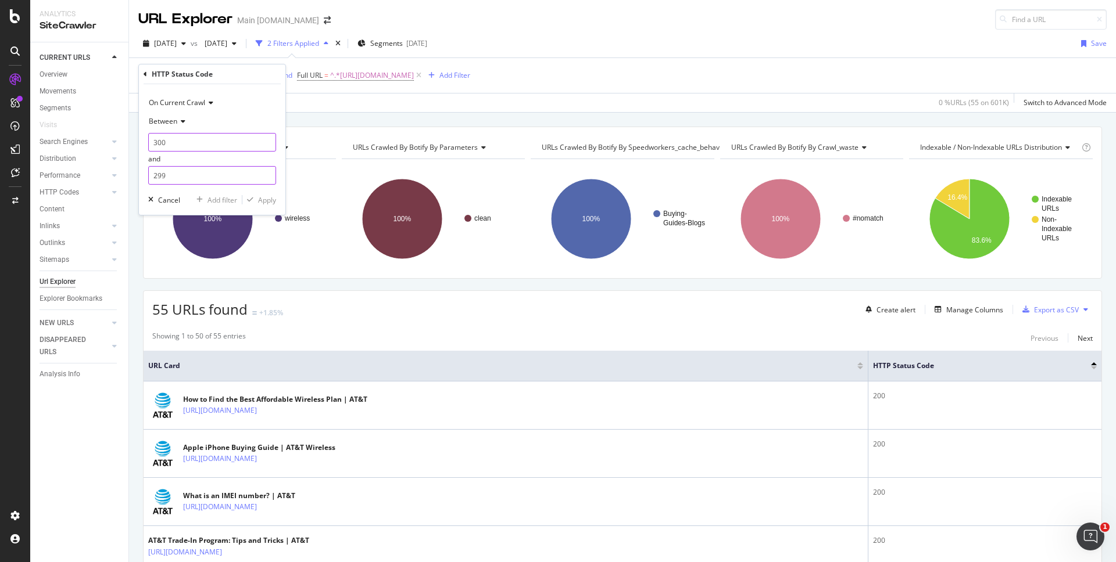
type input "300"
click at [173, 180] on input "299" at bounding box center [212, 175] width 128 height 19
type input "399"
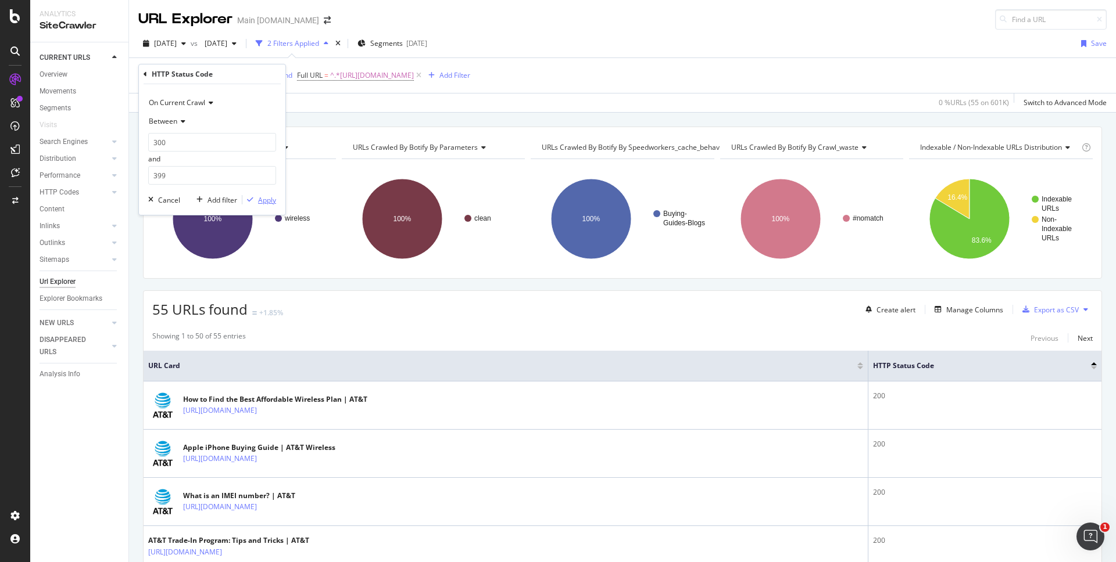
click at [266, 204] on div "Apply" at bounding box center [267, 200] width 18 height 10
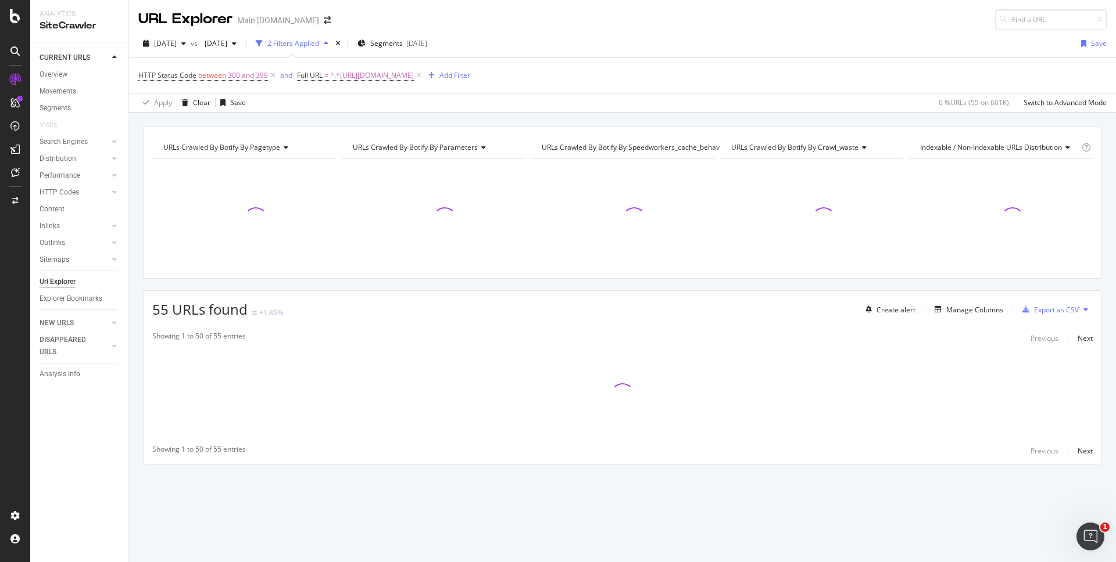
click at [880, 116] on div "URLs Crawled By Botify By pagetype Chart (by Value) Table Expand Export as CSV …" at bounding box center [622, 127] width 987 height 28
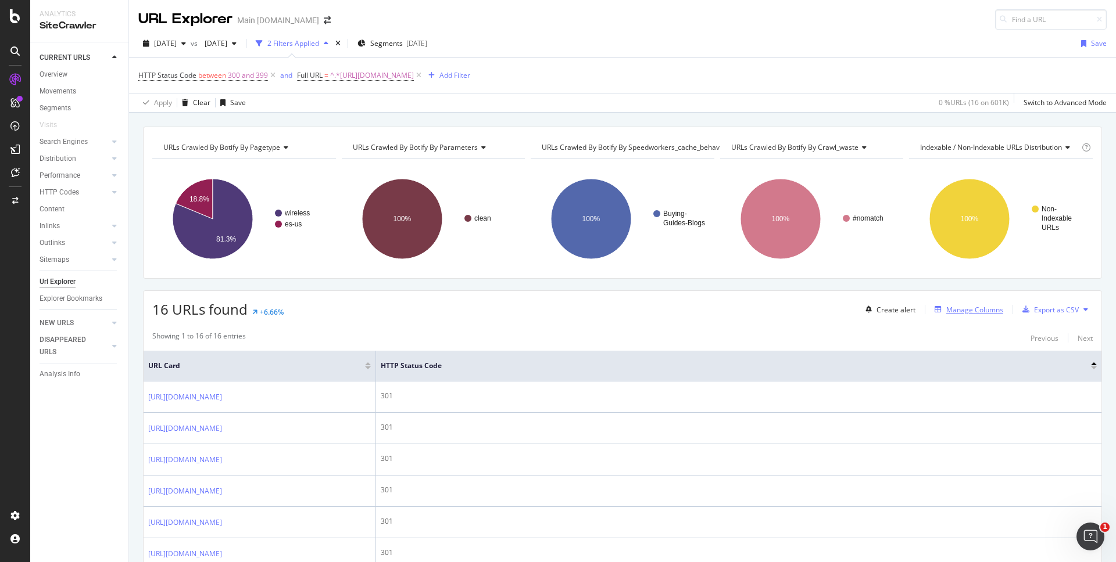
click at [977, 309] on div "Manage Columns" at bounding box center [974, 310] width 57 height 10
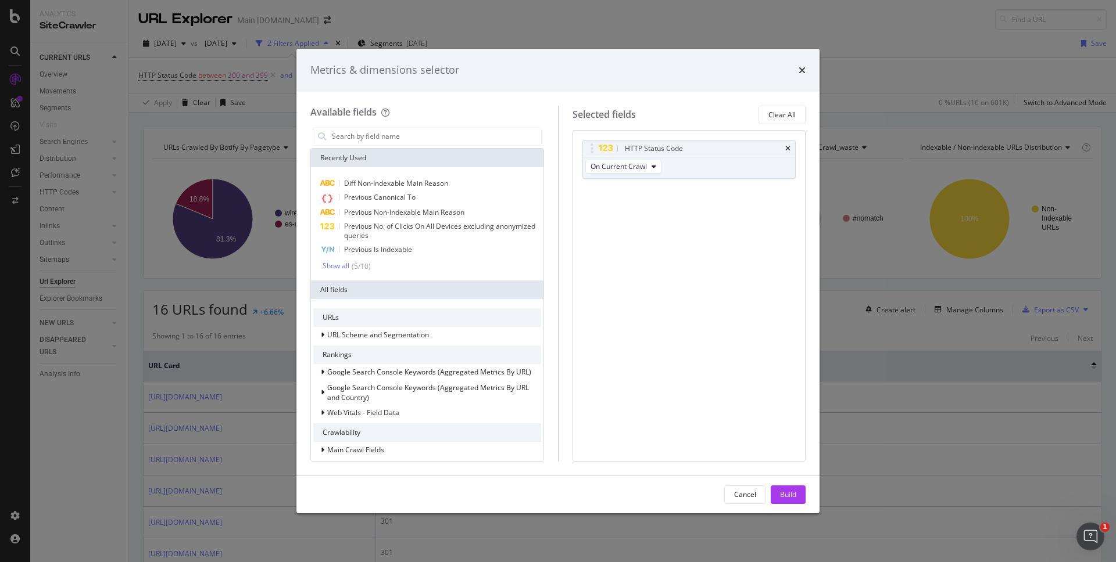
click at [804, 70] on icon "times" at bounding box center [801, 70] width 7 height 9
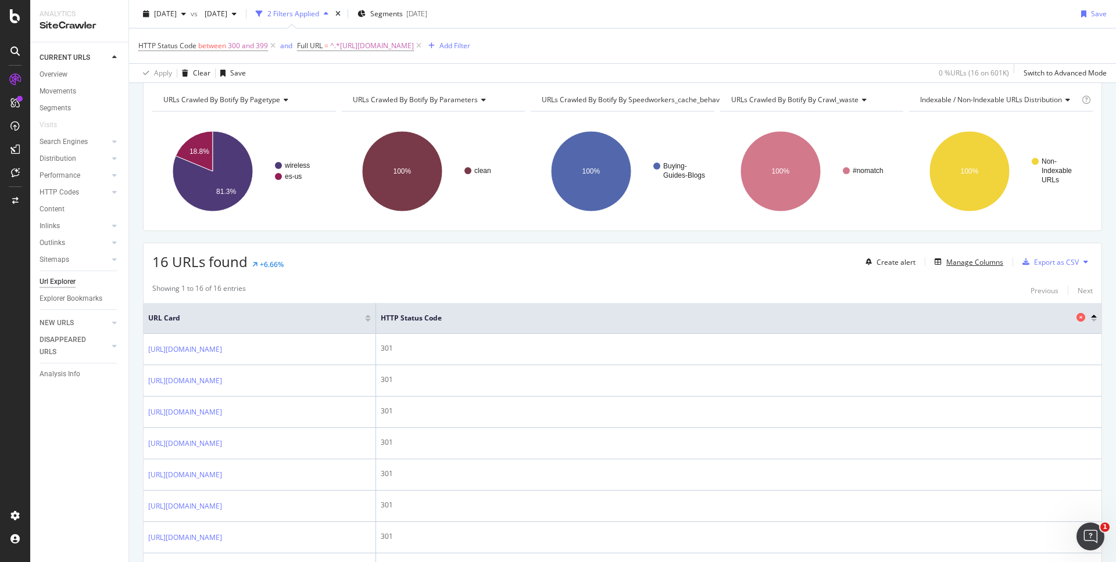
scroll to position [49, 0]
click at [968, 262] on div "Manage Columns" at bounding box center [974, 261] width 57 height 10
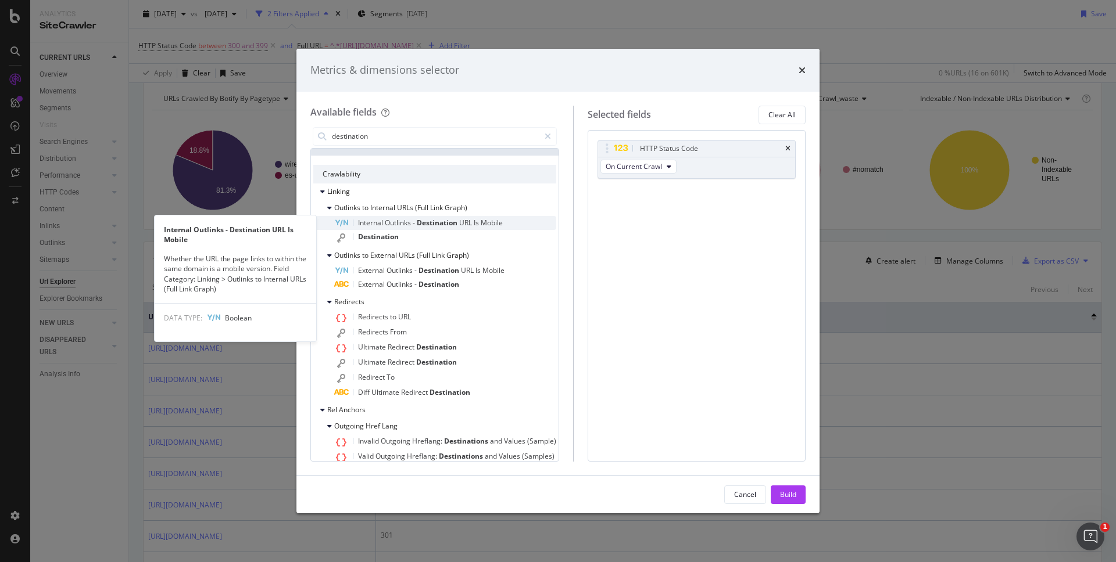
scroll to position [13, 0]
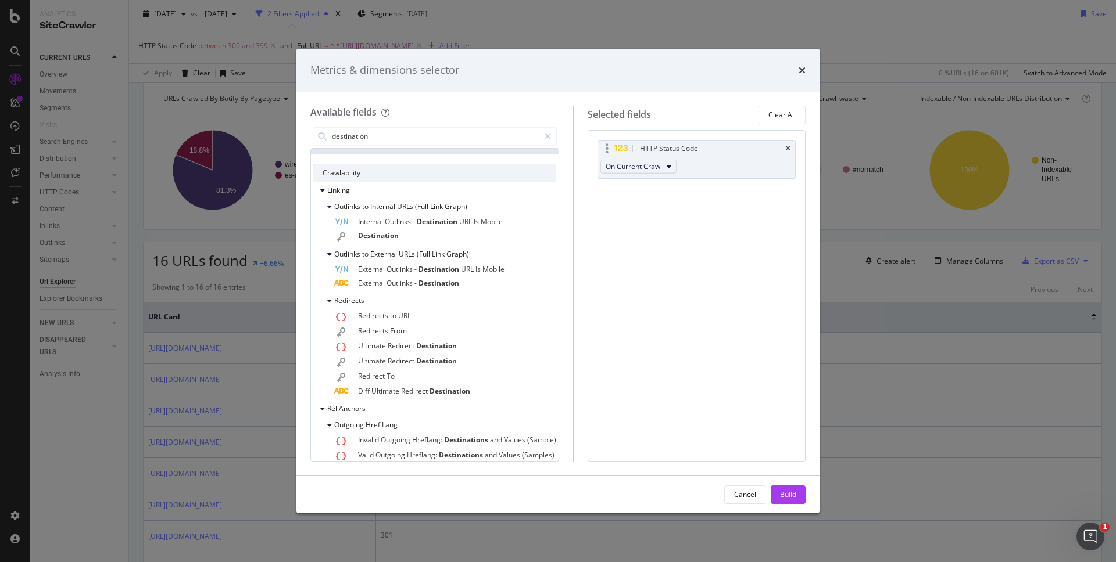
type input "destination"
click at [644, 166] on span "On Current Crawl" at bounding box center [633, 167] width 56 height 10
click at [646, 204] on span "On Compared Crawl" at bounding box center [643, 209] width 66 height 10
click at [802, 493] on button "Build" at bounding box center [788, 495] width 35 height 19
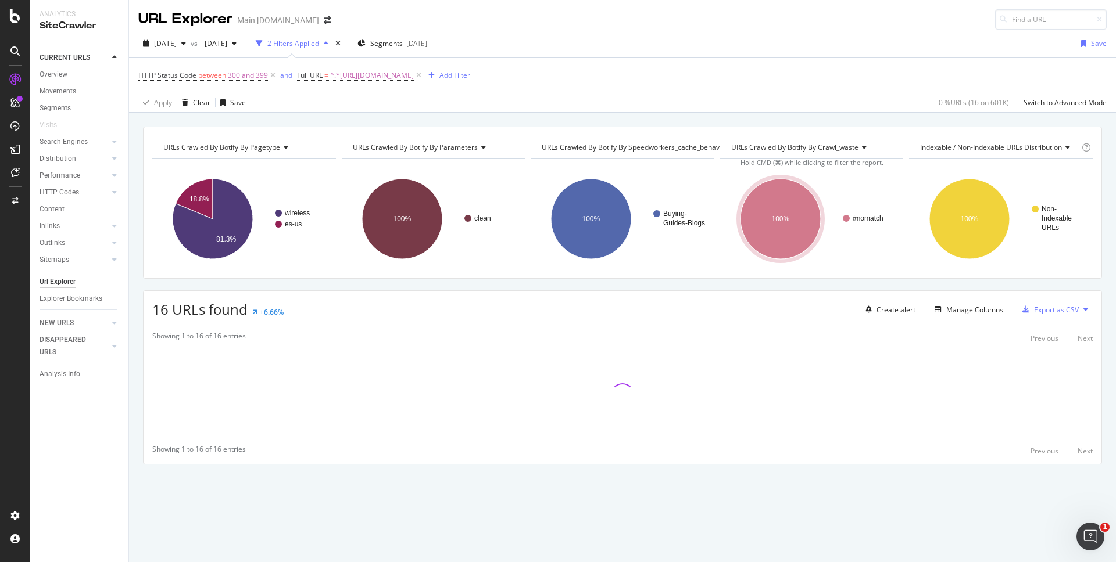
click at [809, 118] on div "URLs Crawled By Botify By pagetype Chart (by Value) Table Expand Export as CSV …" at bounding box center [622, 127] width 987 height 28
click at [896, 121] on div "URLs Crawled By Botify By pagetype Chart (by Value) Table Expand Export as CSV …" at bounding box center [622, 127] width 987 height 28
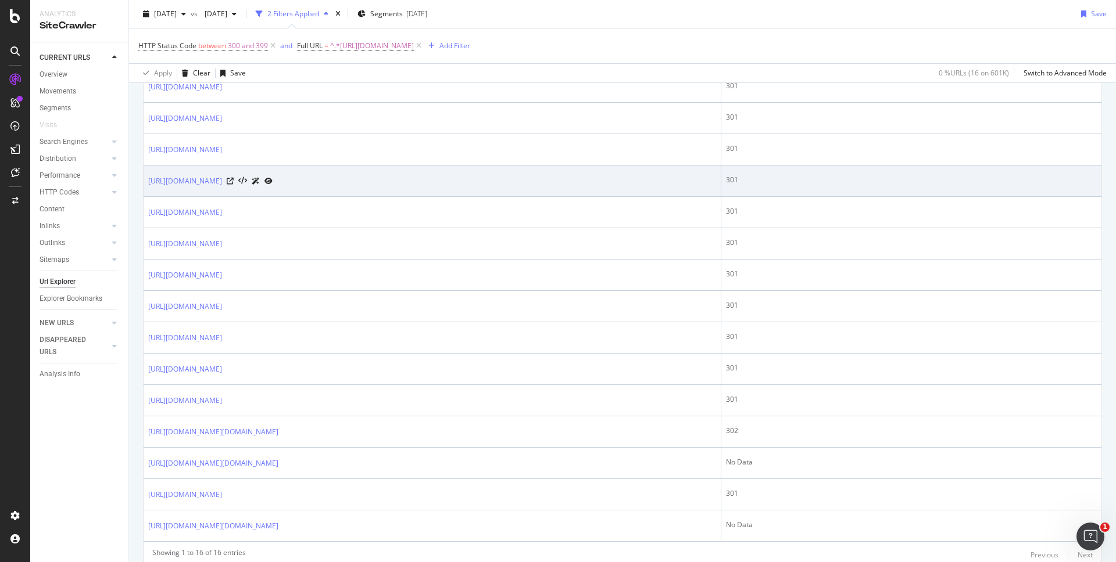
scroll to position [388, 0]
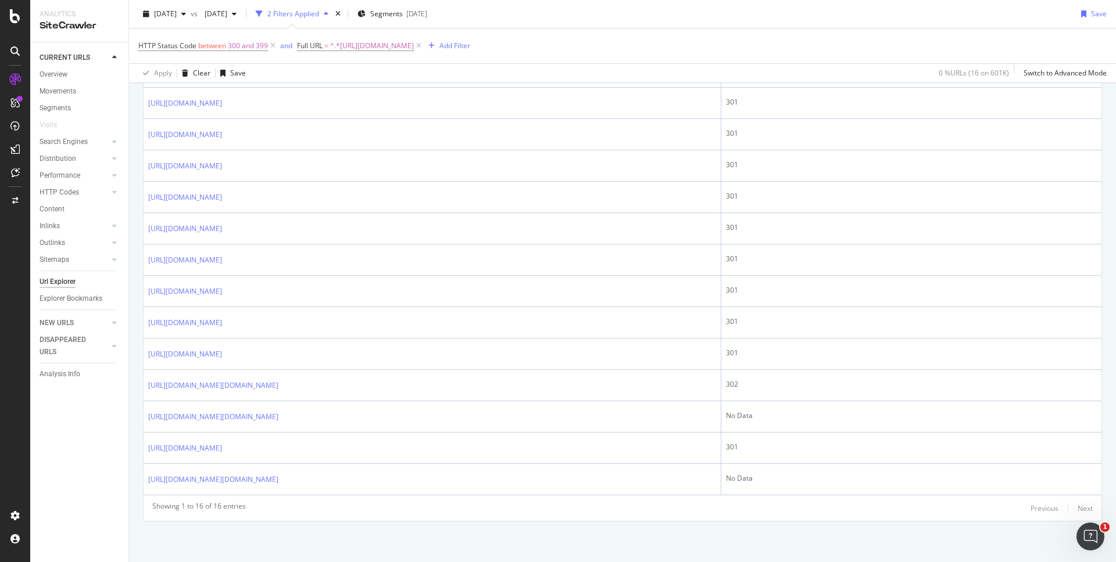
click at [890, 524] on div "URLs Crawled By Botify By pagetype Chart (by Value) Table Expand Export as CSV …" at bounding box center [622, 151] width 987 height 824
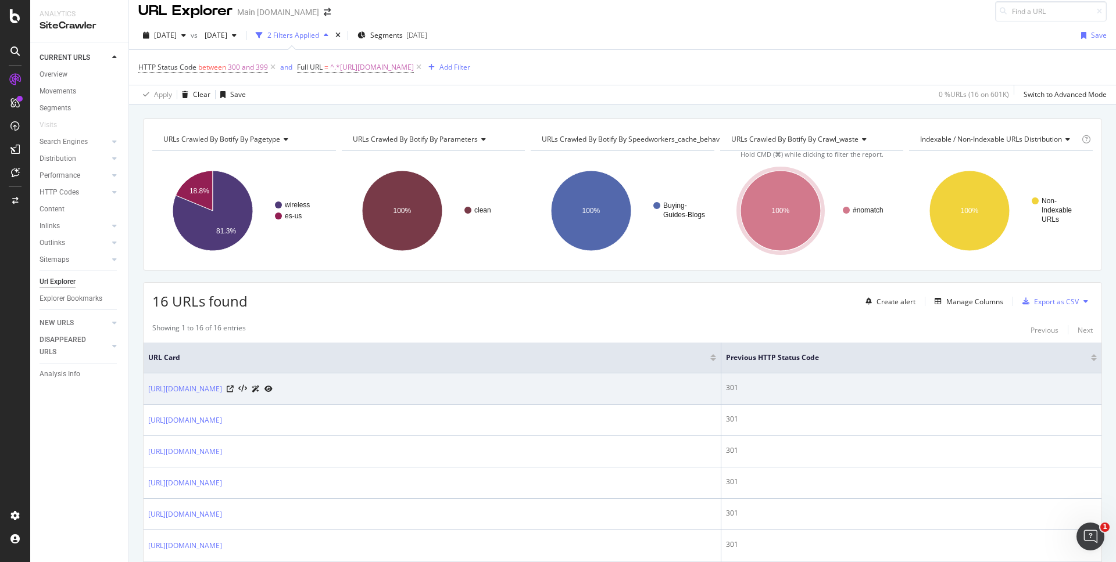
scroll to position [0, 0]
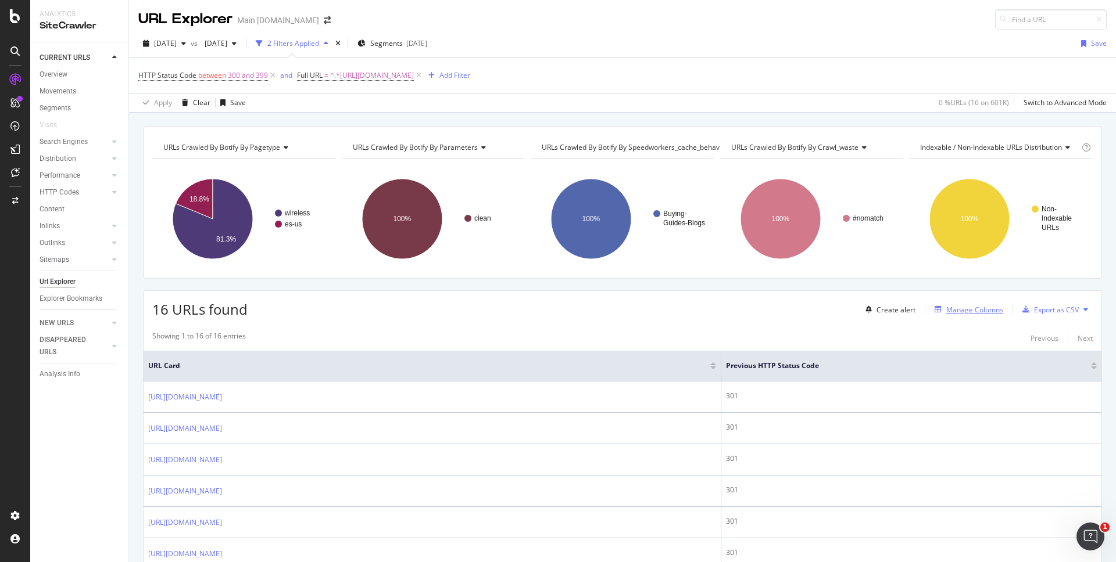
click at [984, 314] on div "Manage Columns" at bounding box center [974, 310] width 57 height 10
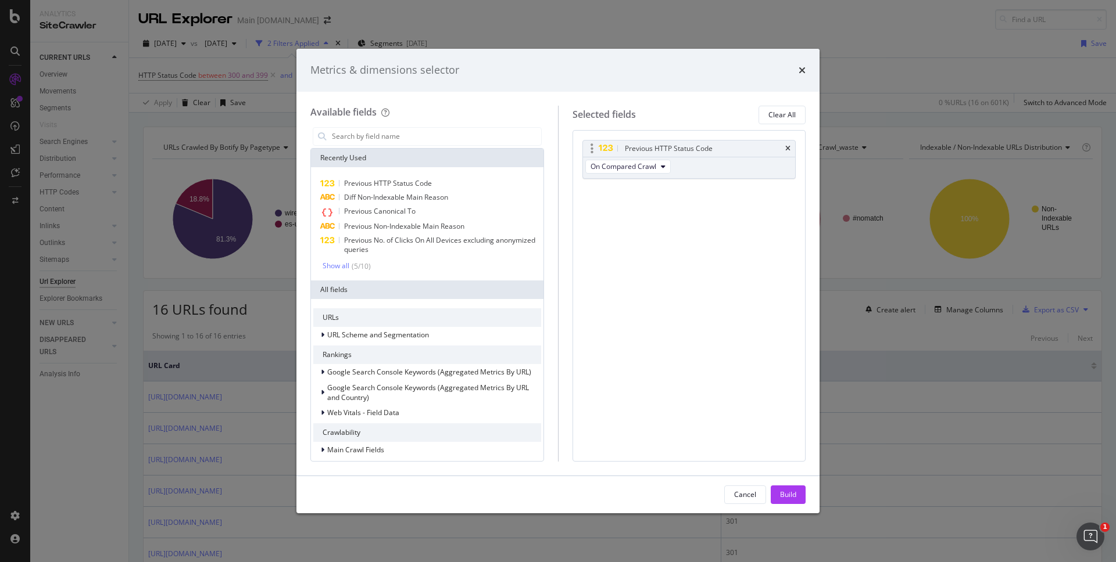
click at [697, 152] on div "Previous HTTP Status Code" at bounding box center [669, 149] width 88 height 12
click at [418, 187] on span "Previous HTTP Status Code" at bounding box center [388, 183] width 88 height 10
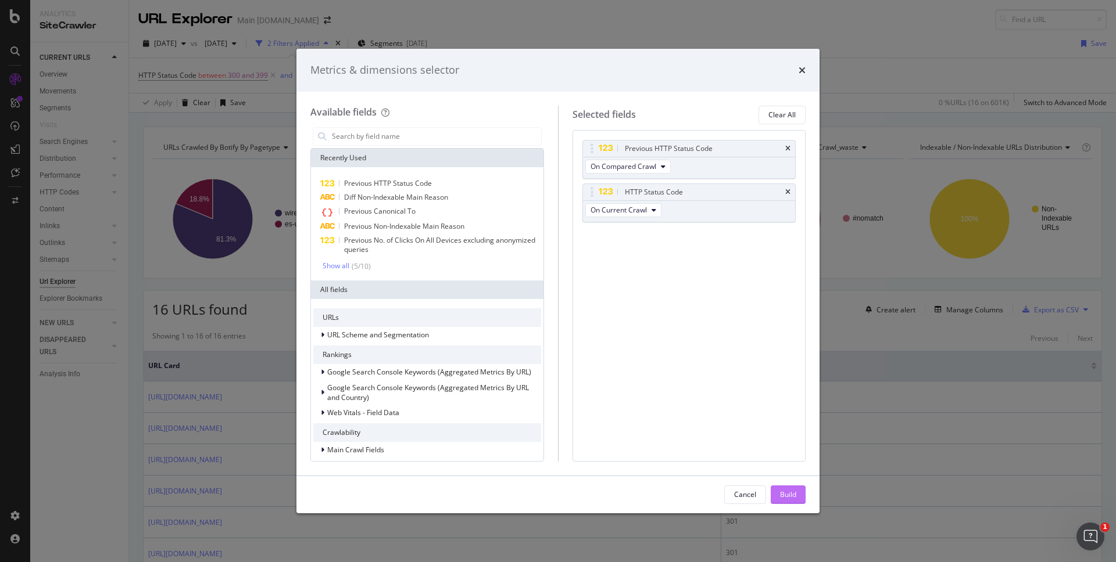
click at [797, 499] on button "Build" at bounding box center [788, 495] width 35 height 19
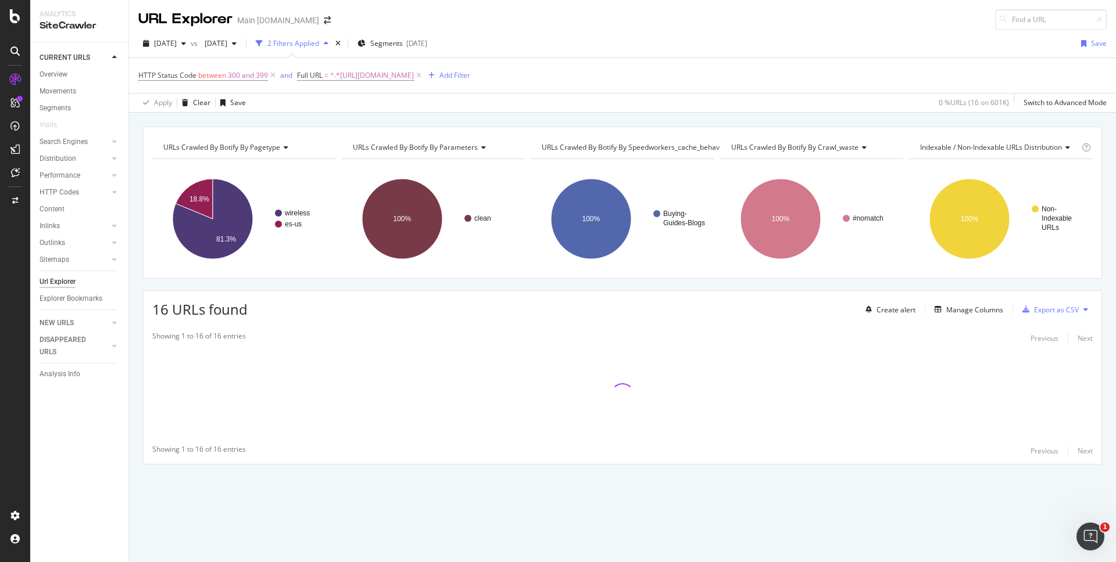
click at [826, 286] on div "URLs Crawled By Botify By pagetype Chart (by Value) Table Expand Export as CSV …" at bounding box center [622, 316] width 987 height 379
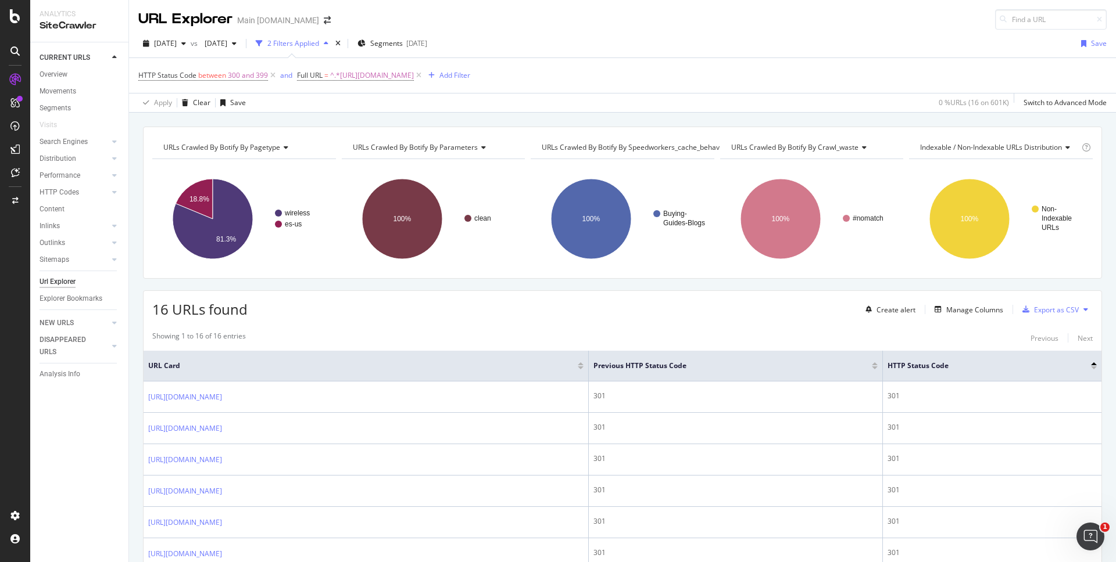
click at [892, 281] on div "URLs Crawled By Botify By pagetype Chart (by Value) Table Expand Export as CSV …" at bounding box center [622, 539] width 987 height 824
click at [778, 316] on div "16 URLs found Create alert Manage Columns Export as CSV" at bounding box center [623, 305] width 958 height 28
click at [227, 46] on span "[DATE]" at bounding box center [213, 43] width 27 height 10
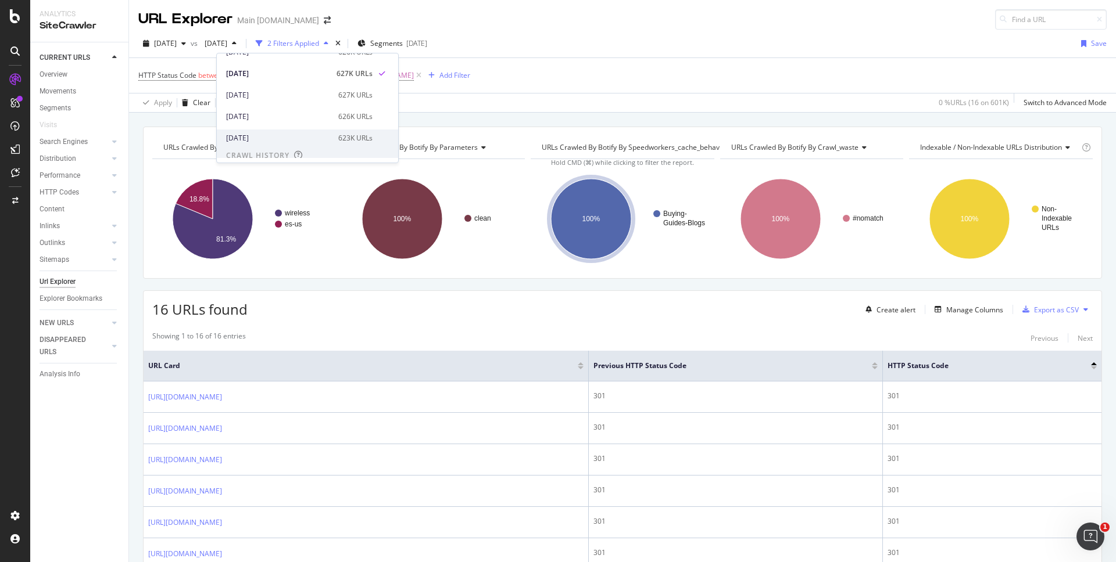
scroll to position [143, 0]
click at [331, 96] on div "[DATE]" at bounding box center [278, 93] width 105 height 10
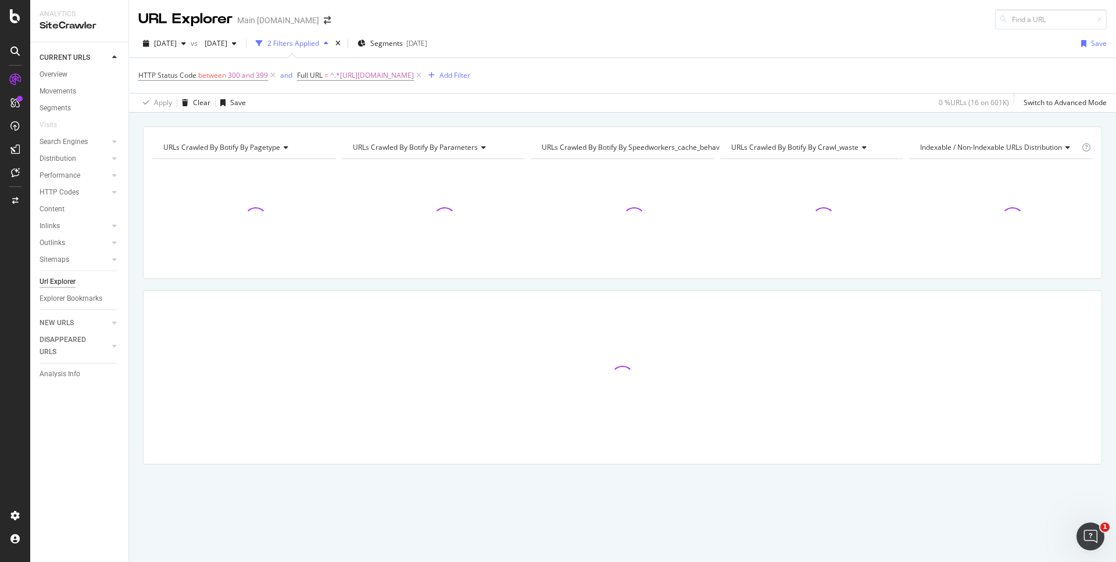
click at [823, 122] on div "URLs Crawled By Botify By pagetype Chart (by Value) Table Expand Export as CSV …" at bounding box center [622, 127] width 987 height 28
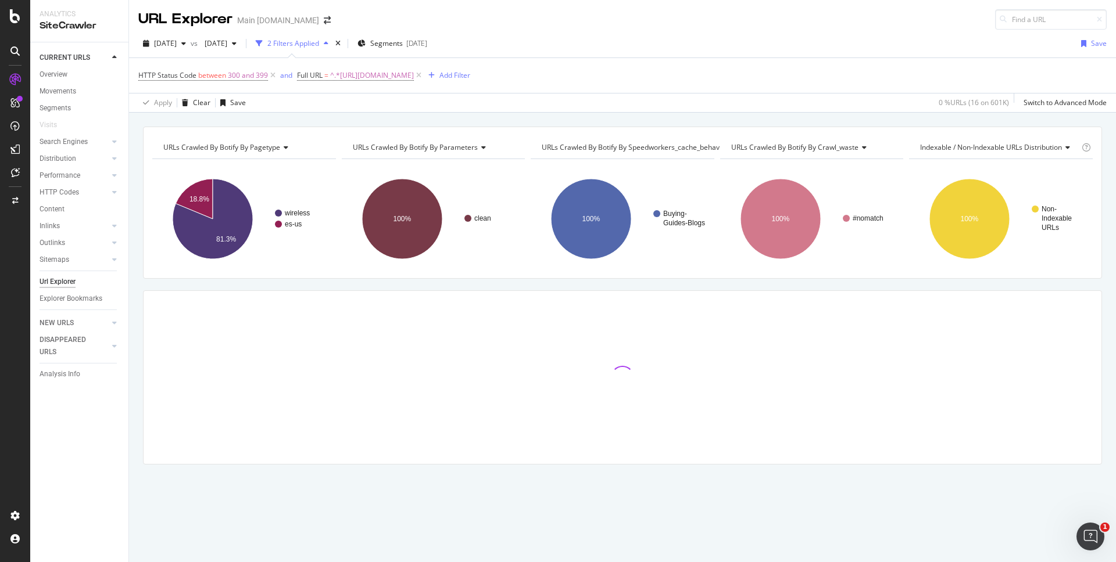
click at [802, 117] on div "URLs Crawled By Botify By pagetype Chart (by Value) Table Expand Export as CSV …" at bounding box center [622, 127] width 987 height 28
click at [824, 120] on div "URLs Crawled By Botify By pagetype Chart (by Value) Table Expand Export as CSV …" at bounding box center [622, 127] width 987 height 28
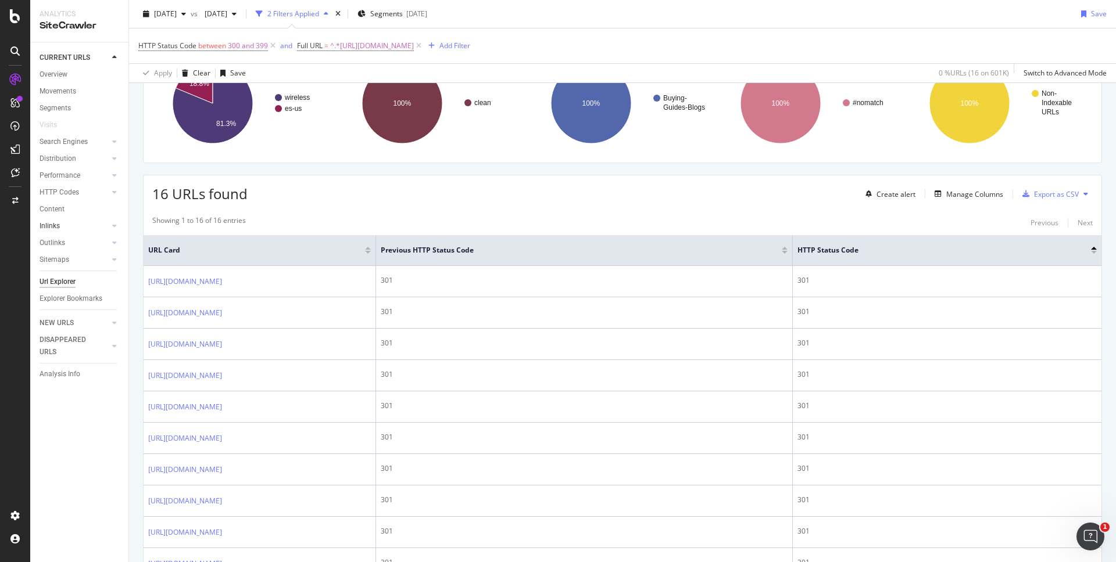
scroll to position [115, 0]
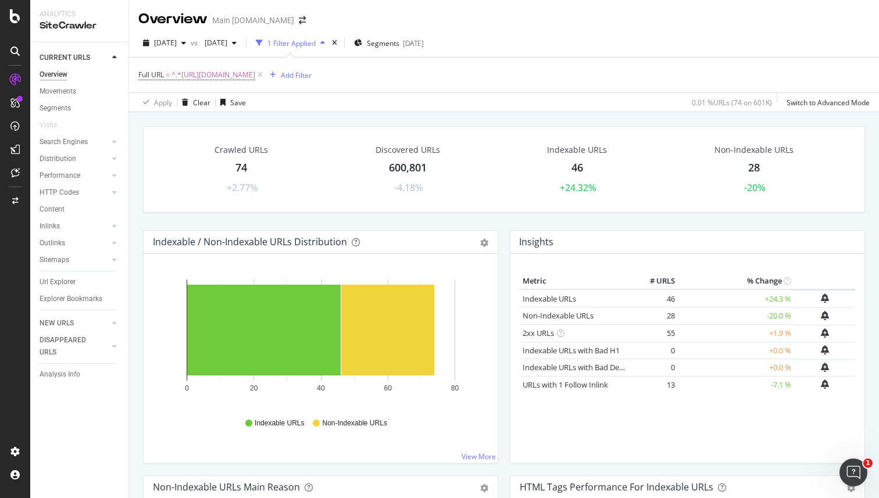
click at [779, 218] on div "Crawled URLs 74 +2.77% Discovered URLs 600,801 -4.18% Indexable URLs 46 +24.32%…" at bounding box center [503, 178] width 733 height 104
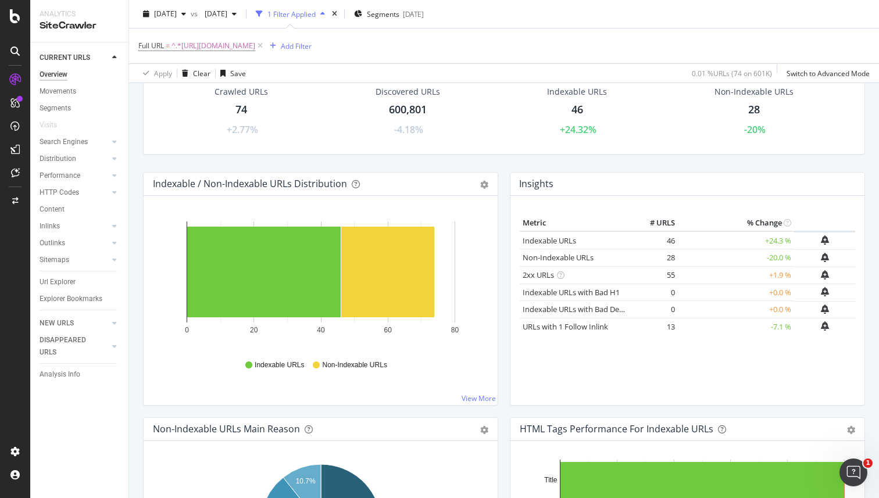
scroll to position [53, 0]
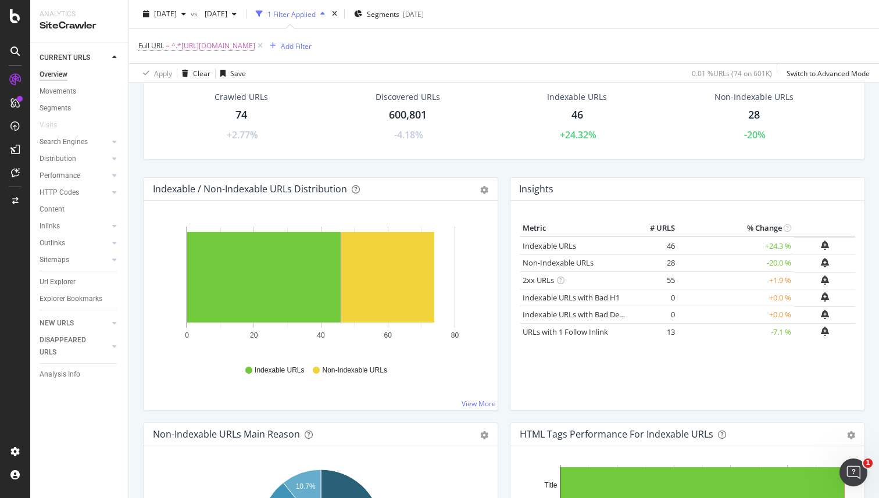
click at [794, 167] on div "Crawled URLs 74 +2.77% Discovered URLs 600,801 -4.18% Indexable URLs 46 +24.32%…" at bounding box center [503, 125] width 733 height 104
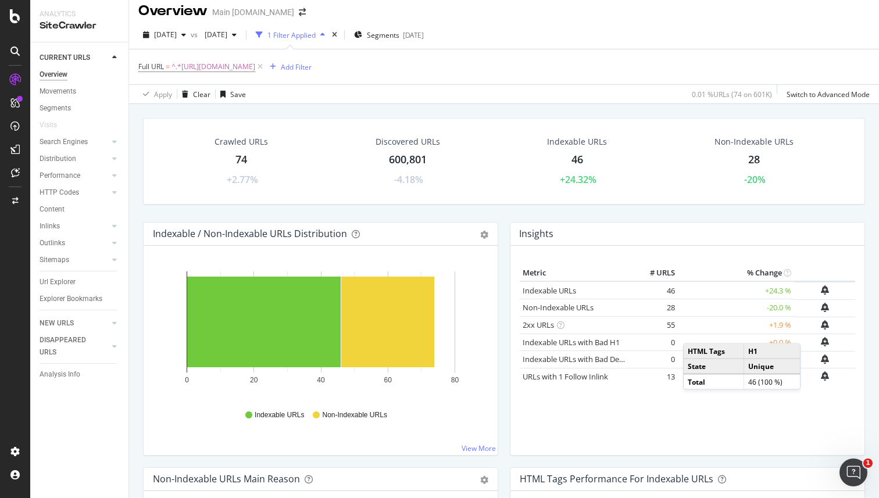
scroll to position [0, 0]
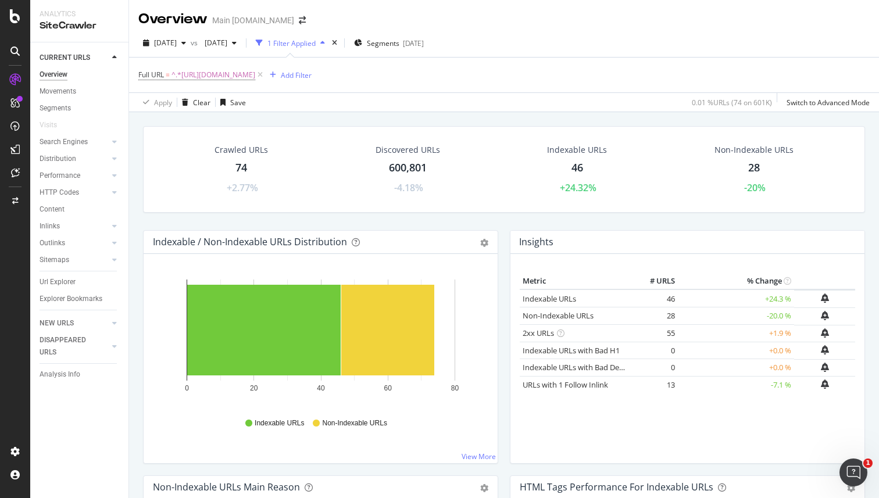
click at [762, 216] on div "Crawled URLs 74 +2.77% Discovered URLs 600,801 -4.18% Indexable URLs 46 +24.32%…" at bounding box center [503, 178] width 733 height 104
